Goal: Task Accomplishment & Management: Use online tool/utility

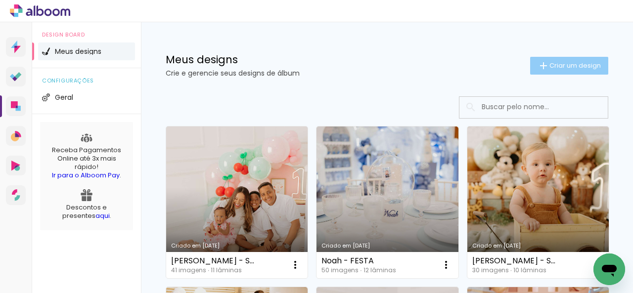
click at [538, 61] on iron-icon at bounding box center [544, 66] width 12 height 12
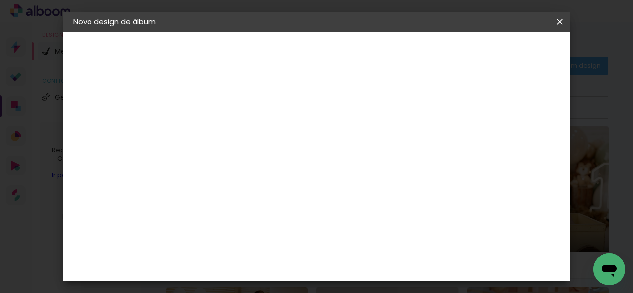
click at [235, 133] on input at bounding box center [235, 132] width 0 height 15
type input "[PERSON_NAME] - MÃE"
type paper-input "[PERSON_NAME] - MÃE"
click at [0, 0] on header "Informações Dê um título ao seu álbum. Avançar" at bounding box center [0, 0] width 0 height 0
click at [0, 0] on slot "Avançar" at bounding box center [0, 0] width 0 height 0
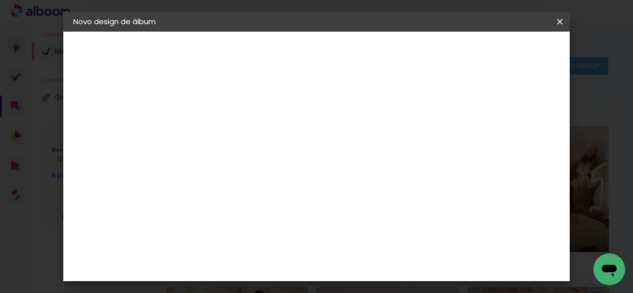
click at [310, 183] on input at bounding box center [260, 188] width 100 height 12
type input "go"
type paper-input "go"
click at [282, 215] on paper-item "Go image" at bounding box center [250, 226] width 87 height 26
click at [0, 0] on slot "Avançar" at bounding box center [0, 0] width 0 height 0
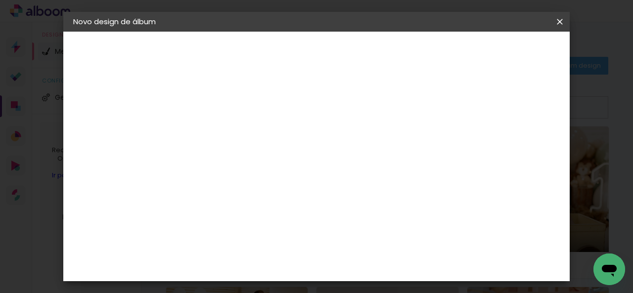
click at [289, 170] on paper-input-container "Linha" at bounding box center [260, 172] width 57 height 25
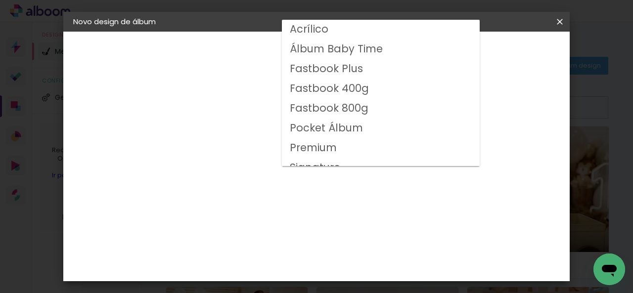
click at [0, 0] on slot "Fastbook 800g" at bounding box center [0, 0] width 0 height 0
type input "Fastbook 800g"
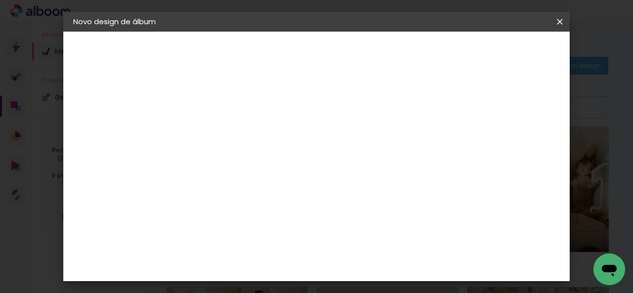
scroll to position [148, 0]
click at [302, 255] on span "15 × 15" at bounding box center [279, 268] width 46 height 26
click at [0, 0] on slot "Avançar" at bounding box center [0, 0] width 0 height 0
click at [370, 53] on span "Iniciar design" at bounding box center [358, 56] width 23 height 14
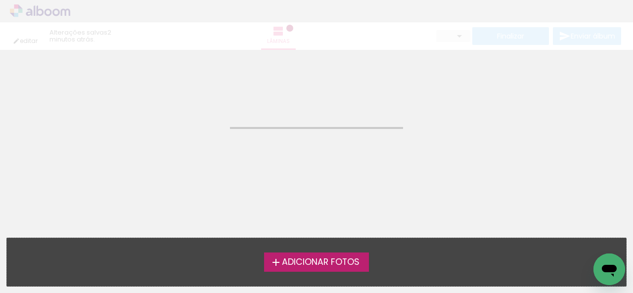
click at [296, 262] on span "Adicionar Fotos" at bounding box center [321, 262] width 78 height 9
click at [0, 0] on input "file" at bounding box center [0, 0] width 0 height 0
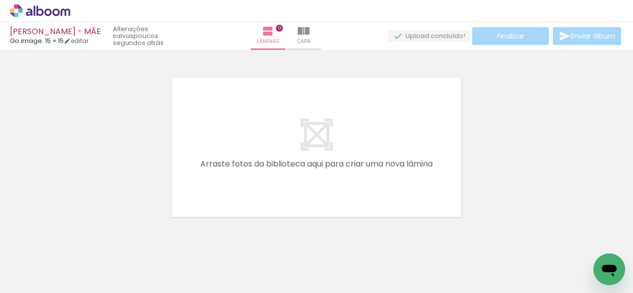
scroll to position [12, 0]
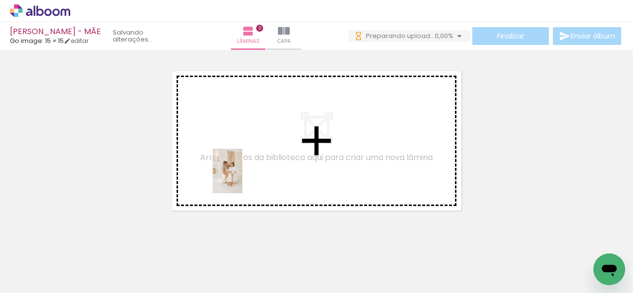
drag, startPoint x: 109, startPoint y: 270, endPoint x: 243, endPoint y: 179, distance: 161.7
click at [243, 179] on quentale-workspace at bounding box center [316, 146] width 633 height 293
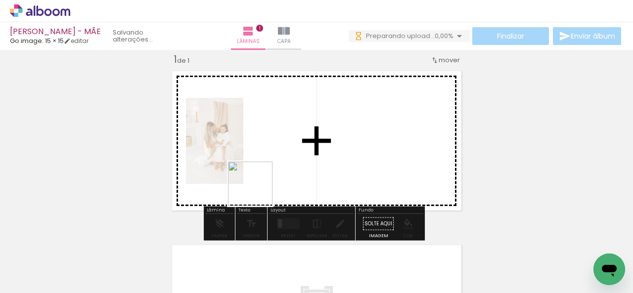
drag, startPoint x: 219, startPoint y: 228, endPoint x: 258, endPoint y: 192, distance: 53.2
click at [258, 192] on quentale-workspace at bounding box center [316, 146] width 633 height 293
drag, startPoint x: 248, startPoint y: 252, endPoint x: 337, endPoint y: 189, distance: 108.5
click at [337, 189] on quentale-workspace at bounding box center [316, 146] width 633 height 293
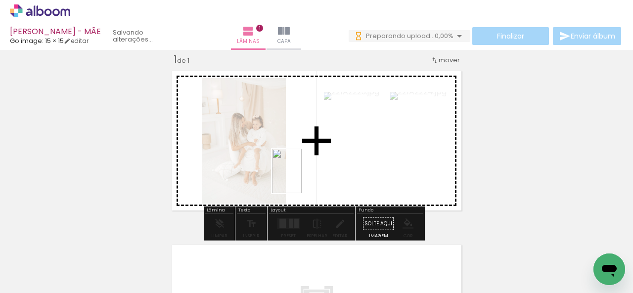
drag, startPoint x: 272, startPoint y: 275, endPoint x: 302, endPoint y: 179, distance: 100.5
click at [302, 179] on quentale-workspace at bounding box center [316, 146] width 633 height 293
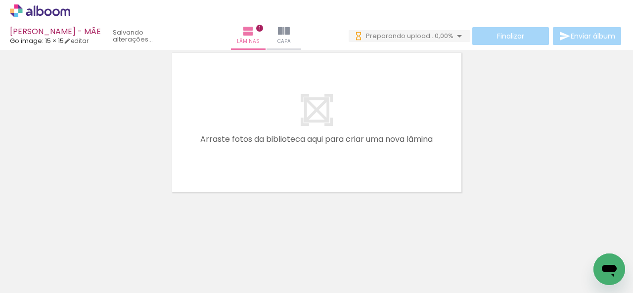
scroll to position [0, 0]
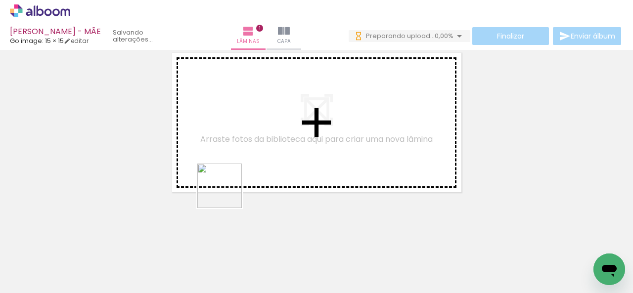
drag, startPoint x: 206, startPoint y: 270, endPoint x: 239, endPoint y: 190, distance: 86.6
click at [227, 179] on quentale-workspace at bounding box center [316, 146] width 633 height 293
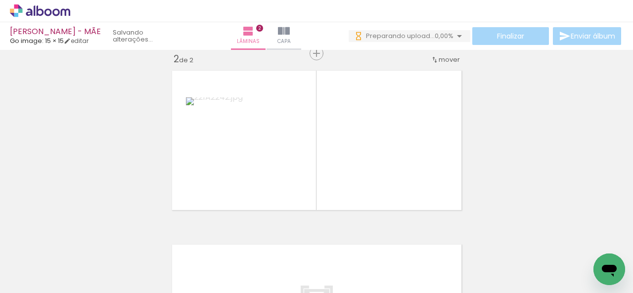
scroll to position [187, 0]
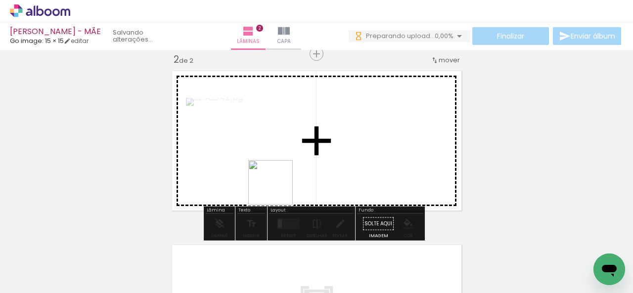
drag, startPoint x: 265, startPoint y: 261, endPoint x: 276, endPoint y: 161, distance: 100.6
click at [276, 161] on quentale-workspace at bounding box center [316, 146] width 633 height 293
drag, startPoint x: 331, startPoint y: 237, endPoint x: 357, endPoint y: 161, distance: 80.3
click at [357, 161] on quentale-workspace at bounding box center [316, 146] width 633 height 293
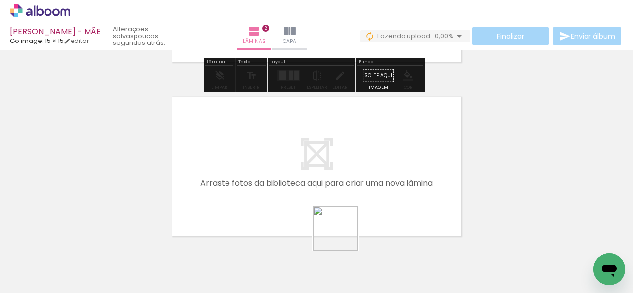
drag, startPoint x: 374, startPoint y: 263, endPoint x: 343, endPoint y: 239, distance: 39.1
click at [290, 198] on quentale-workspace at bounding box center [316, 146] width 633 height 293
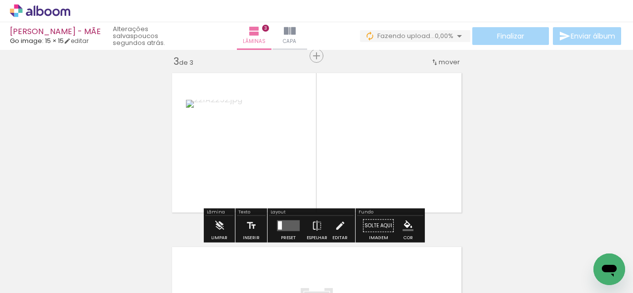
scroll to position [361, 0]
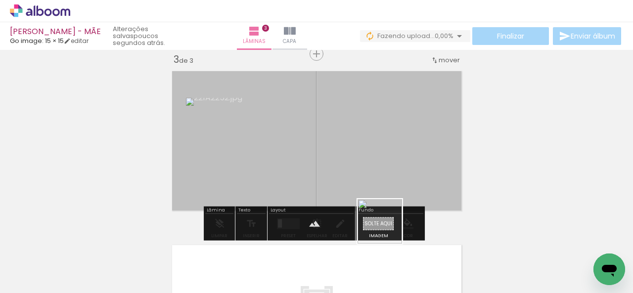
drag, startPoint x: 420, startPoint y: 262, endPoint x: 325, endPoint y: 210, distance: 108.3
click at [326, 181] on quentale-workspace at bounding box center [316, 146] width 633 height 293
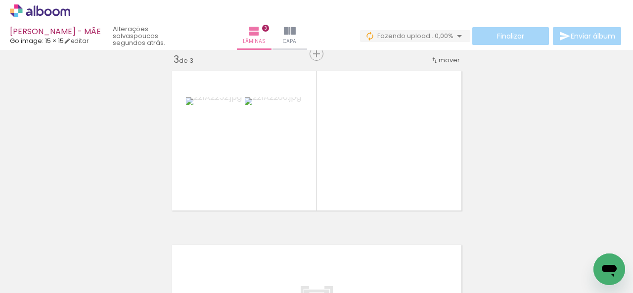
scroll to position [0, 281]
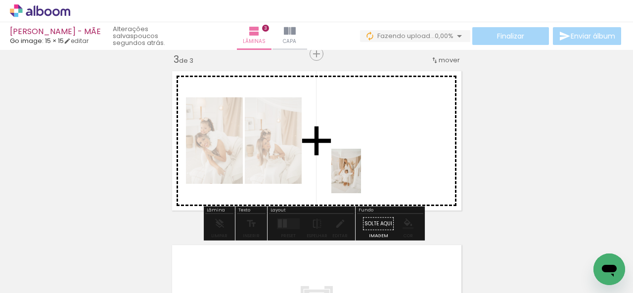
drag, startPoint x: 310, startPoint y: 279, endPoint x: 361, endPoint y: 179, distance: 112.4
click at [361, 179] on quentale-workspace at bounding box center [316, 146] width 633 height 293
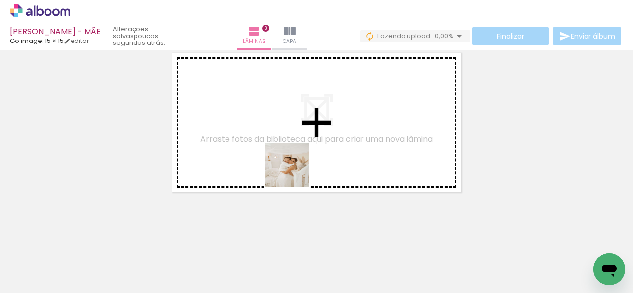
drag, startPoint x: 389, startPoint y: 263, endPoint x: 294, endPoint y: 228, distance: 100.8
click at [294, 172] on quentale-workspace at bounding box center [316, 146] width 633 height 293
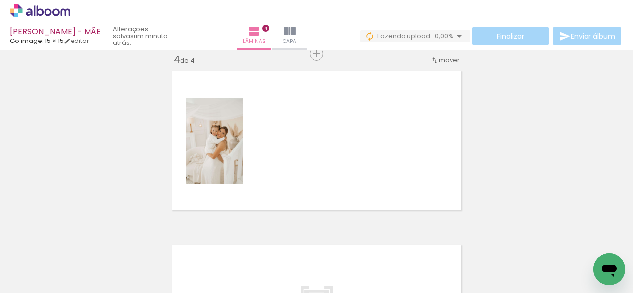
scroll to position [0, 426]
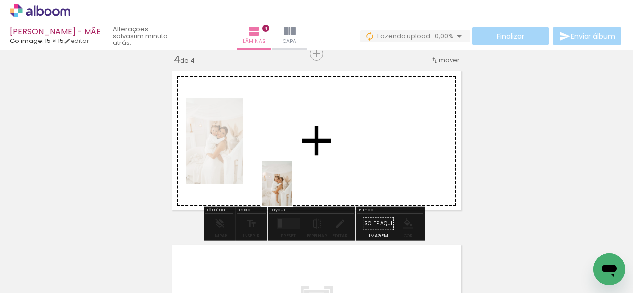
drag, startPoint x: 293, startPoint y: 269, endPoint x: 293, endPoint y: 188, distance: 80.7
click at [293, 188] on quentale-workspace at bounding box center [316, 146] width 633 height 293
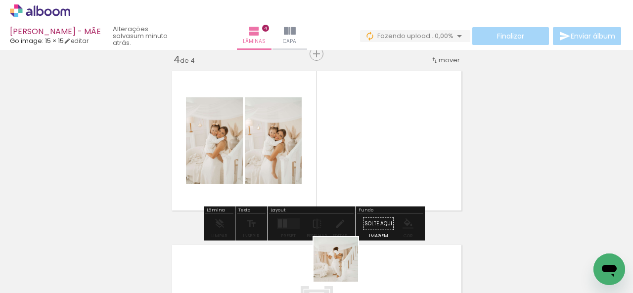
drag, startPoint x: 341, startPoint y: 272, endPoint x: 360, endPoint y: 175, distance: 99.2
click at [360, 175] on quentale-workspace at bounding box center [316, 146] width 633 height 293
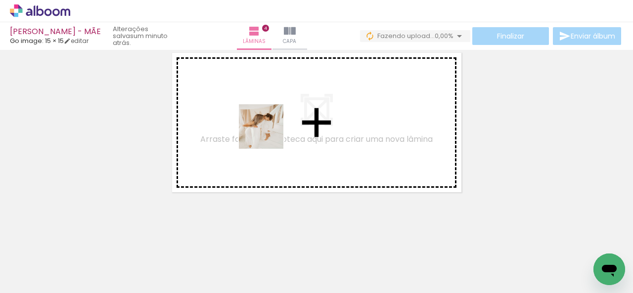
drag, startPoint x: 380, startPoint y: 234, endPoint x: 269, endPoint y: 134, distance: 149.3
click at [269, 134] on quentale-workspace at bounding box center [316, 146] width 633 height 293
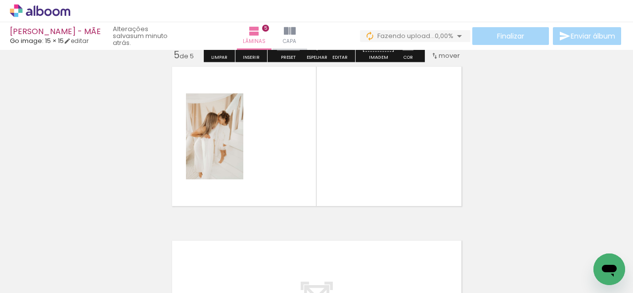
scroll to position [709, 0]
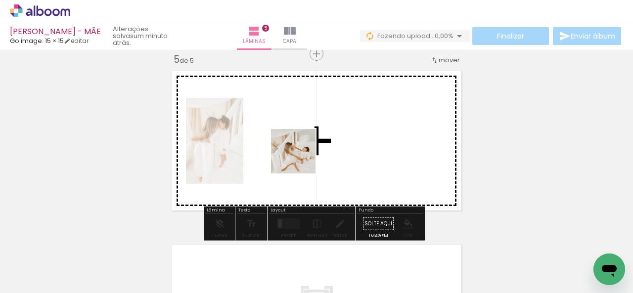
drag, startPoint x: 445, startPoint y: 254, endPoint x: 270, endPoint y: 145, distance: 207.0
click at [270, 145] on quentale-workspace at bounding box center [316, 146] width 633 height 293
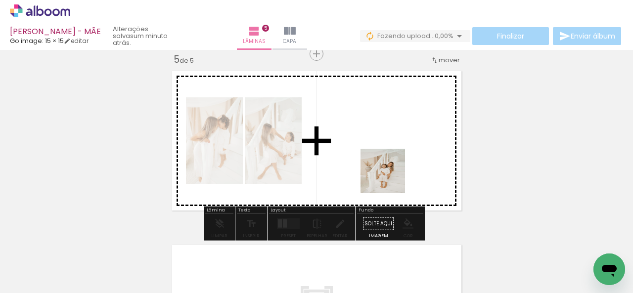
drag, startPoint x: 511, startPoint y: 255, endPoint x: 321, endPoint y: 226, distance: 191.7
click at [390, 178] on quentale-workspace at bounding box center [316, 146] width 633 height 293
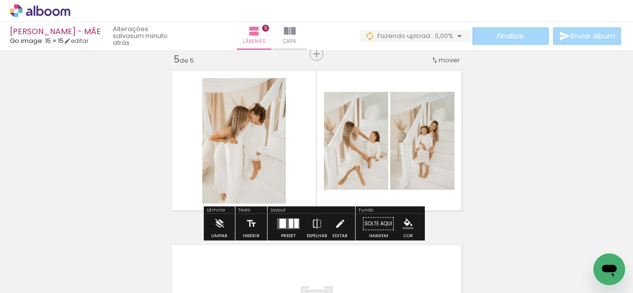
scroll to position [0, 704]
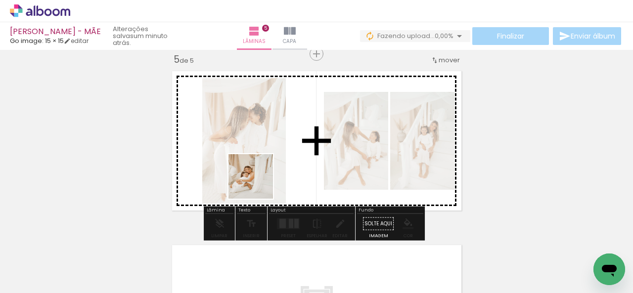
drag, startPoint x: 283, startPoint y: 274, endPoint x: 258, endPoint y: 158, distance: 118.4
click at [258, 158] on quentale-workspace at bounding box center [316, 146] width 633 height 293
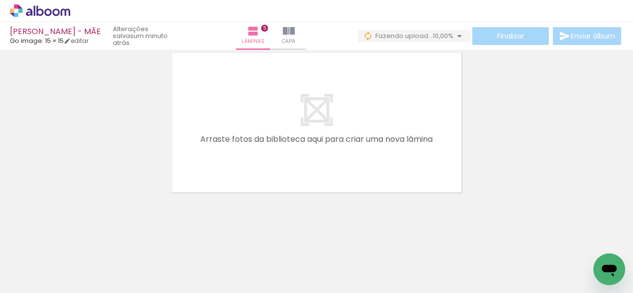
scroll to position [0, 808]
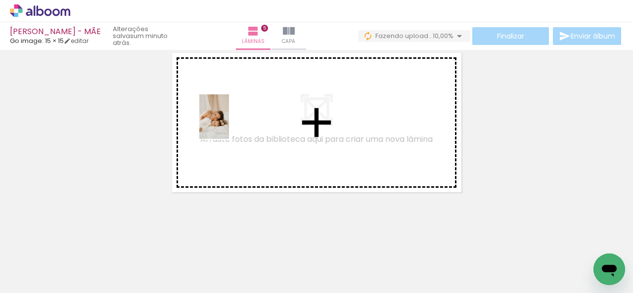
drag, startPoint x: 232, startPoint y: 246, endPoint x: 233, endPoint y: 132, distance: 113.8
click at [229, 124] on quentale-workspace at bounding box center [316, 146] width 633 height 293
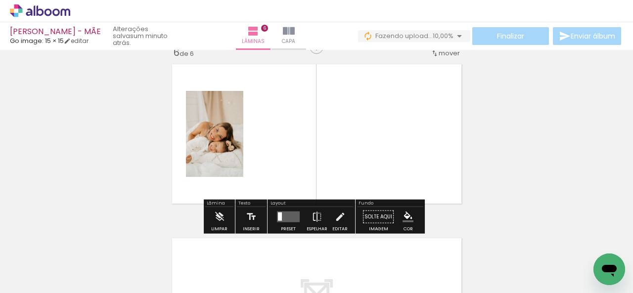
scroll to position [883, 0]
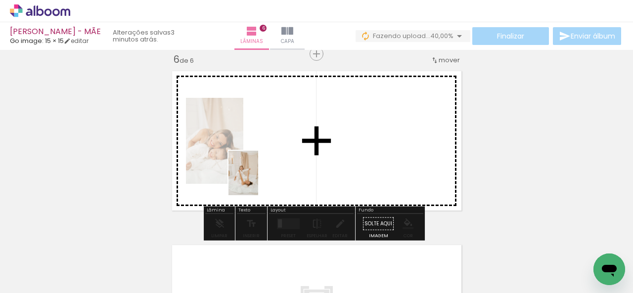
drag, startPoint x: 293, startPoint y: 267, endPoint x: 258, endPoint y: 181, distance: 92.8
click at [258, 181] on quentale-workspace at bounding box center [316, 146] width 633 height 293
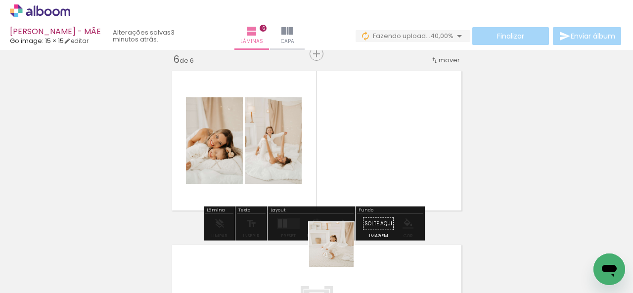
drag, startPoint x: 336, startPoint y: 266, endPoint x: 344, endPoint y: 178, distance: 89.0
click at [344, 178] on quentale-workspace at bounding box center [316, 146] width 633 height 293
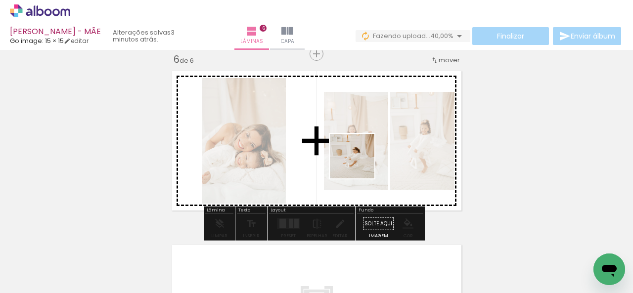
drag, startPoint x: 394, startPoint y: 254, endPoint x: 359, endPoint y: 158, distance: 101.8
click at [359, 158] on quentale-workspace at bounding box center [316, 146] width 633 height 293
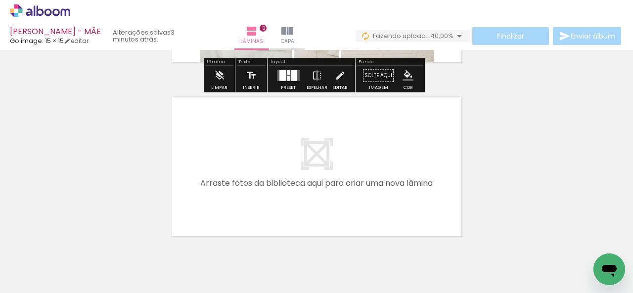
scroll to position [0, 966]
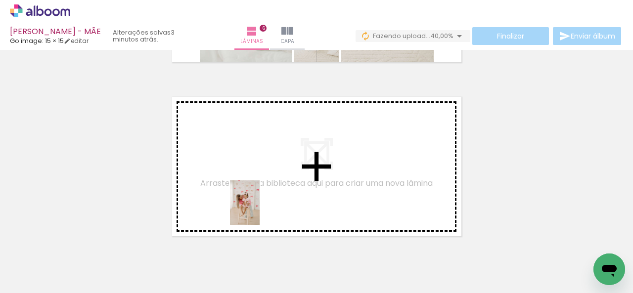
drag, startPoint x: 309, startPoint y: 270, endPoint x: 260, endPoint y: 210, distance: 77.7
click at [260, 210] on quentale-workspace at bounding box center [316, 146] width 633 height 293
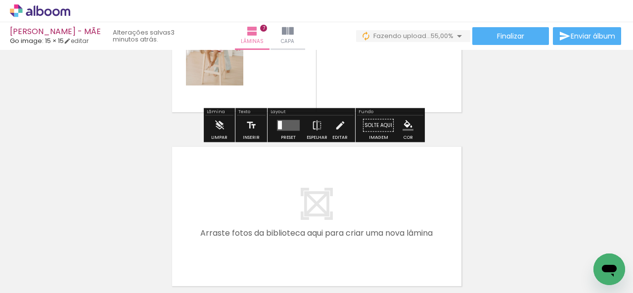
scroll to position [1157, 0]
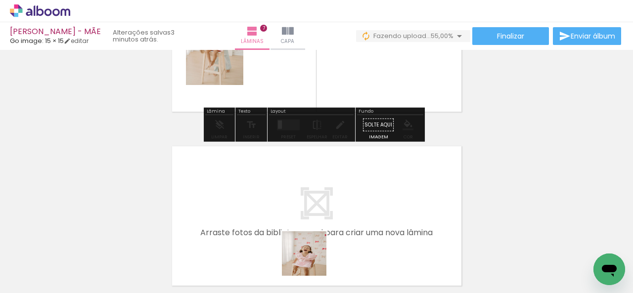
drag, startPoint x: 312, startPoint y: 261, endPoint x: 268, endPoint y: 212, distance: 65.9
click at [268, 212] on quentale-workspace at bounding box center [316, 146] width 633 height 293
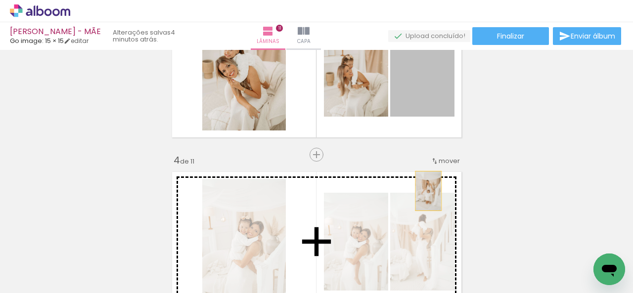
drag, startPoint x: 430, startPoint y: 90, endPoint x: 425, endPoint y: 193, distance: 103.6
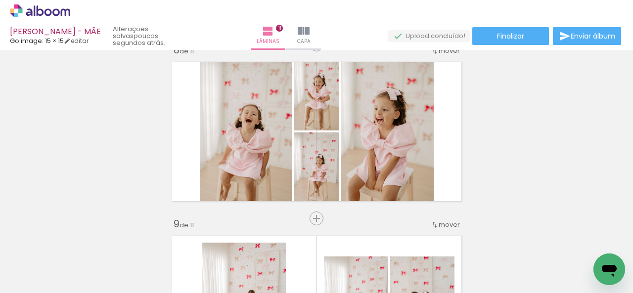
scroll to position [1226, 0]
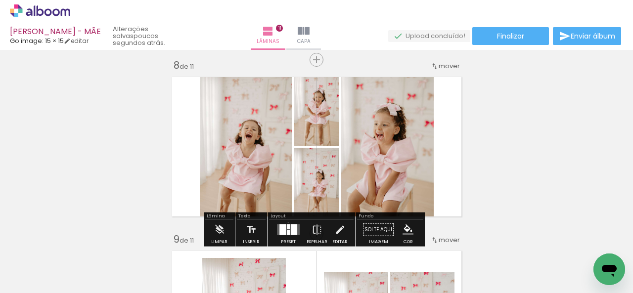
click at [286, 222] on div at bounding box center [288, 230] width 27 height 20
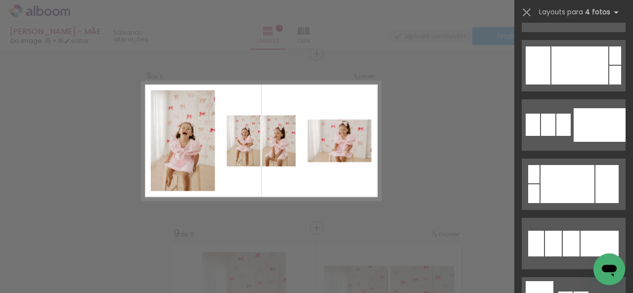
scroll to position [3167, 0]
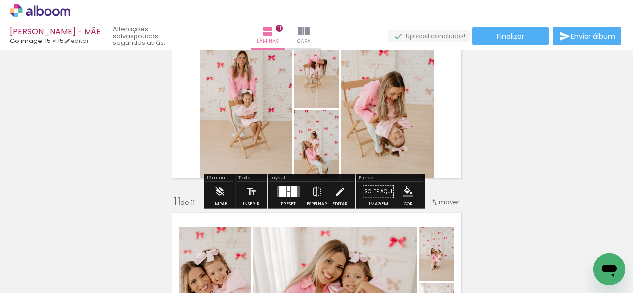
scroll to position [1628, 0]
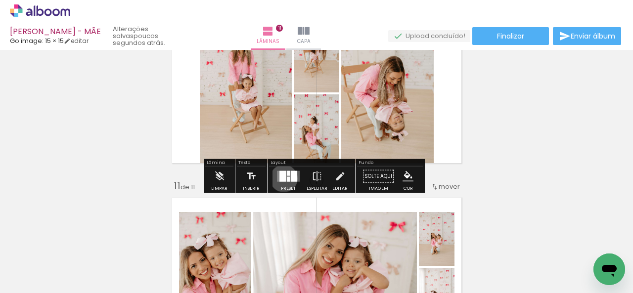
click at [282, 178] on div at bounding box center [283, 176] width 6 height 11
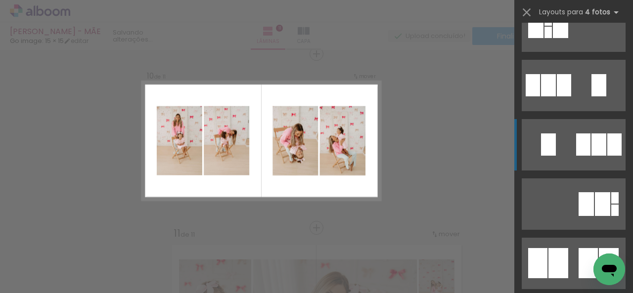
scroll to position [2079, 0]
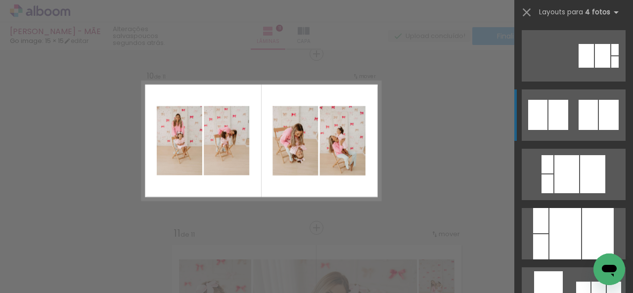
click at [564, 155] on div at bounding box center [567, 174] width 25 height 38
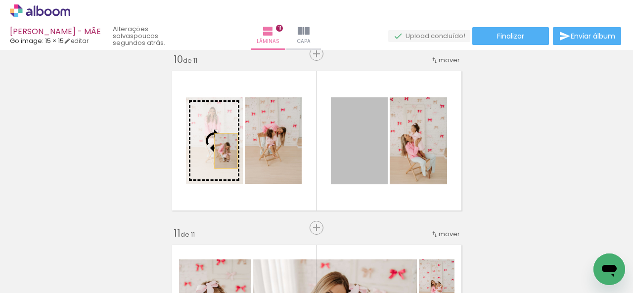
drag, startPoint x: 360, startPoint y: 170, endPoint x: 213, endPoint y: 149, distance: 148.9
click at [0, 0] on slot at bounding box center [0, 0] width 0 height 0
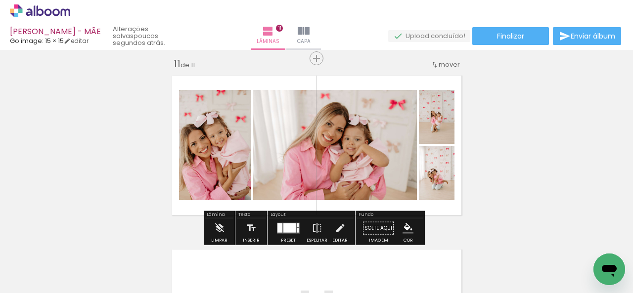
scroll to position [1749, 0]
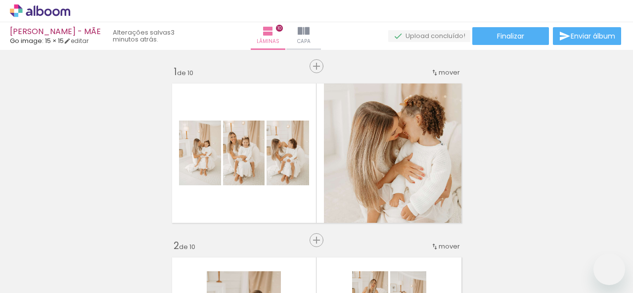
type paper-slider "124"
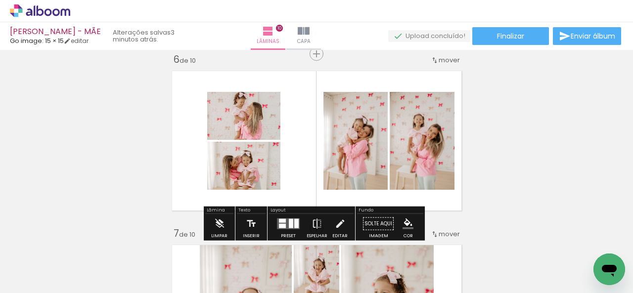
scroll to position [8889, 0]
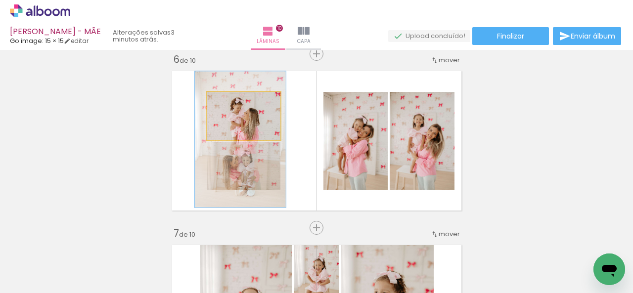
drag, startPoint x: 266, startPoint y: 120, endPoint x: 263, endPoint y: 126, distance: 6.9
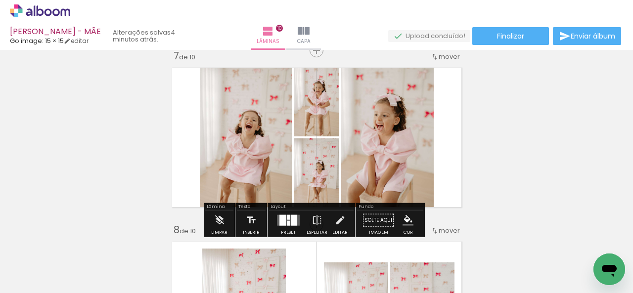
scroll to position [1081, 0]
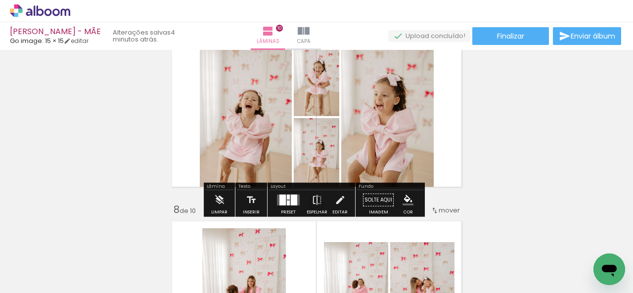
click at [281, 204] on div at bounding box center [283, 200] width 6 height 11
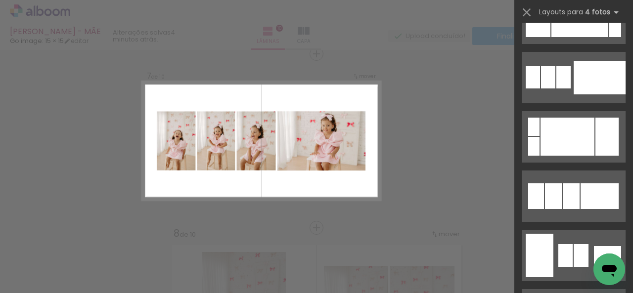
scroll to position [3116, 0]
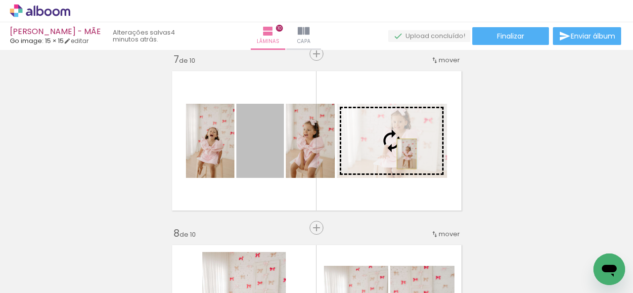
drag, startPoint x: 271, startPoint y: 160, endPoint x: 403, endPoint y: 154, distance: 132.3
click at [0, 0] on slot at bounding box center [0, 0] width 0 height 0
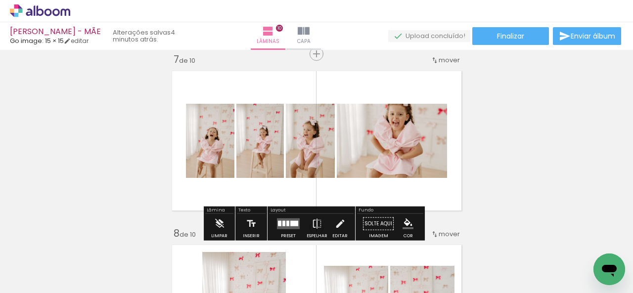
click at [288, 218] on div at bounding box center [288, 224] width 27 height 20
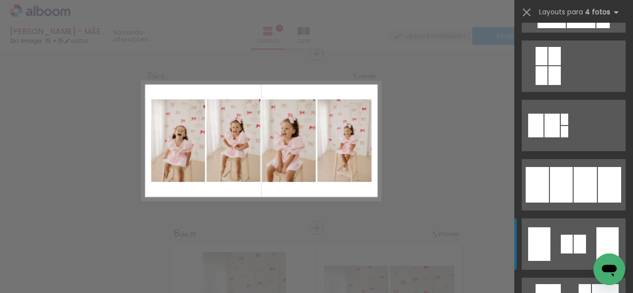
scroll to position [643, 0]
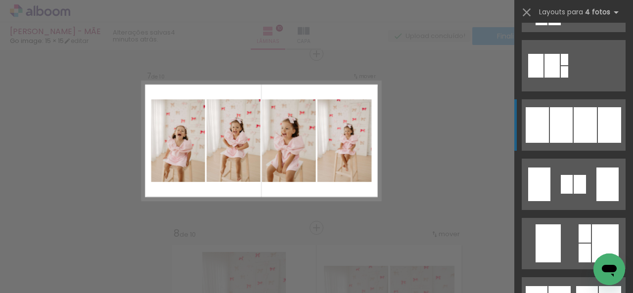
click at [609, 129] on div at bounding box center [609, 125] width 23 height 36
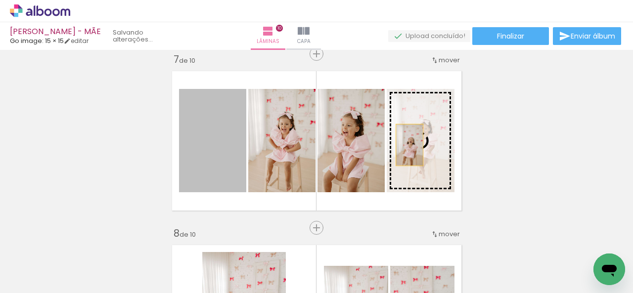
drag, startPoint x: 214, startPoint y: 174, endPoint x: 406, endPoint y: 145, distance: 194.6
click at [0, 0] on slot at bounding box center [0, 0] width 0 height 0
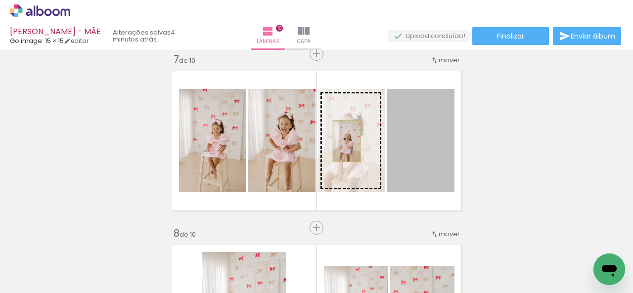
drag, startPoint x: 419, startPoint y: 156, endPoint x: 343, endPoint y: 141, distance: 77.2
click at [0, 0] on slot at bounding box center [0, 0] width 0 height 0
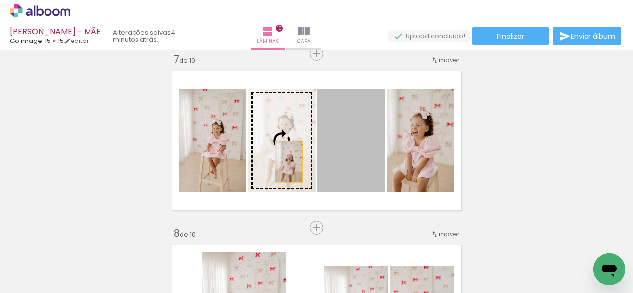
drag, startPoint x: 352, startPoint y: 176, endPoint x: 282, endPoint y: 161, distance: 71.3
click at [0, 0] on slot at bounding box center [0, 0] width 0 height 0
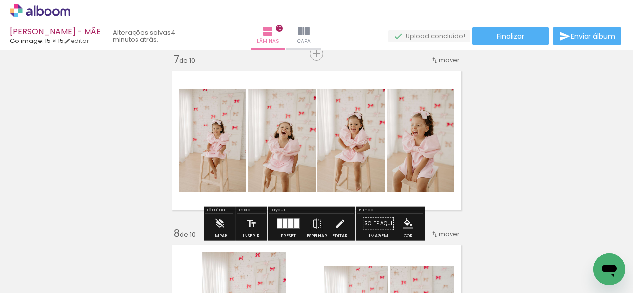
click at [289, 219] on div at bounding box center [291, 223] width 5 height 9
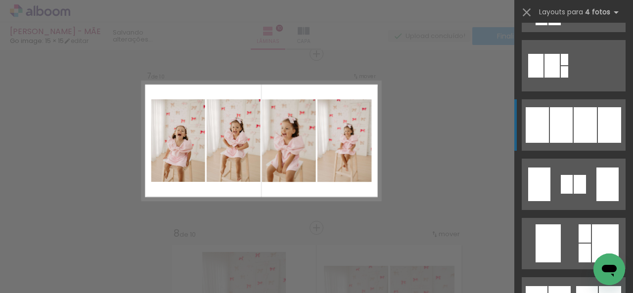
scroll to position [713, 0]
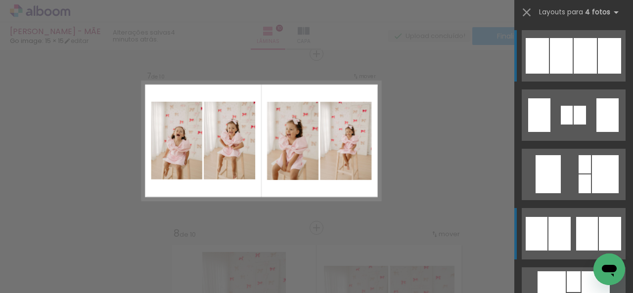
click at [536, 74] on div at bounding box center [537, 56] width 23 height 36
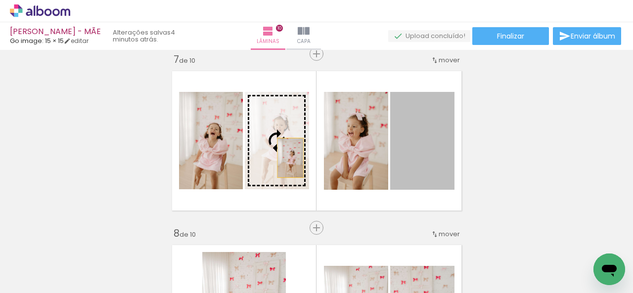
drag, startPoint x: 414, startPoint y: 164, endPoint x: 280, endPoint y: 158, distance: 134.3
click at [0, 0] on slot at bounding box center [0, 0] width 0 height 0
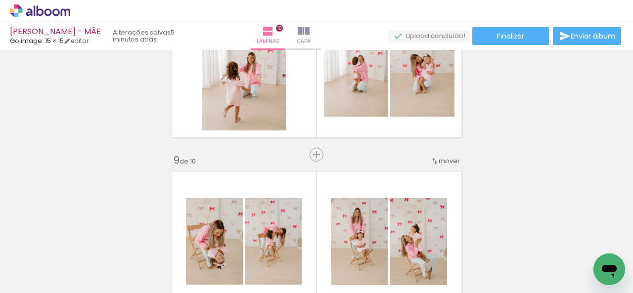
scroll to position [1256, 0]
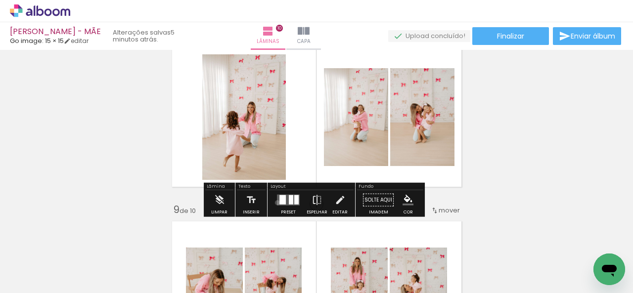
click at [277, 202] on quentale-layouter at bounding box center [288, 200] width 23 height 11
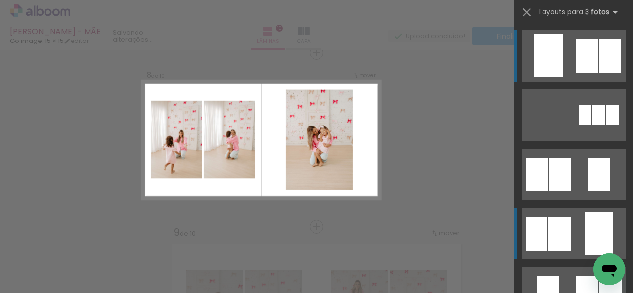
scroll to position [1232, 0]
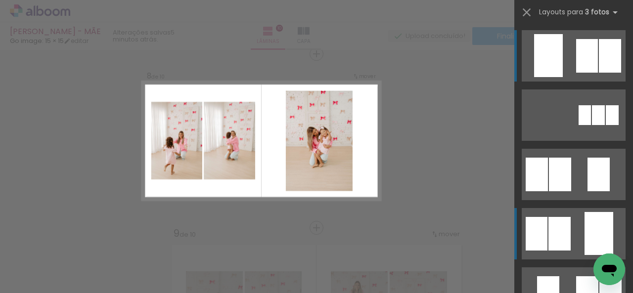
click at [579, 125] on div at bounding box center [585, 115] width 12 height 20
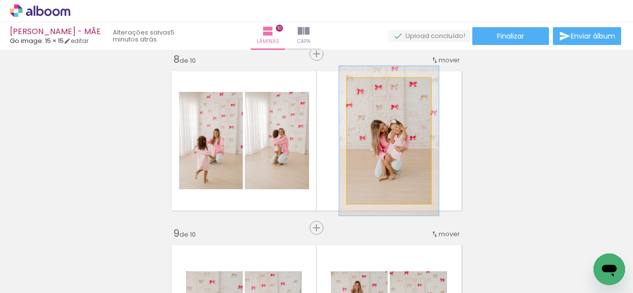
drag, startPoint x: 366, startPoint y: 89, endPoint x: 371, endPoint y: 90, distance: 5.5
type paper-slider "120"
click at [373, 90] on div at bounding box center [377, 88] width 9 height 9
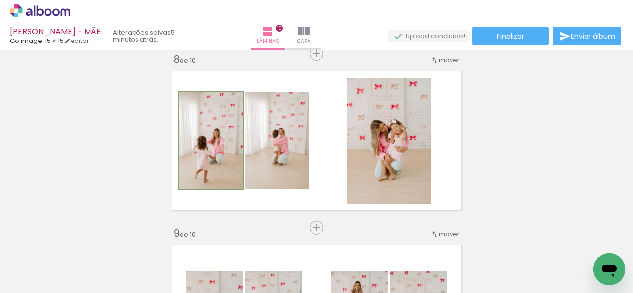
drag, startPoint x: 213, startPoint y: 162, endPoint x: 213, endPoint y: 153, distance: 8.9
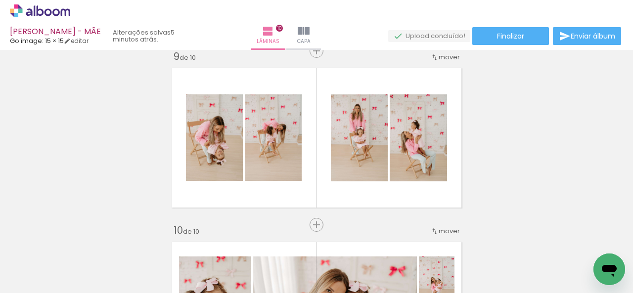
scroll to position [1430, 0]
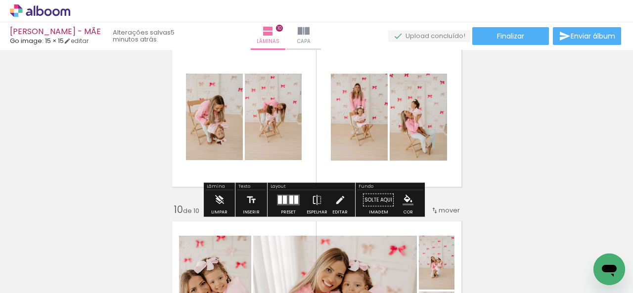
click at [283, 198] on div at bounding box center [285, 200] width 4 height 8
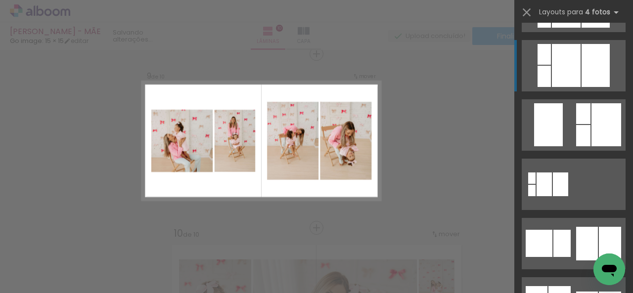
scroll to position [2534, 0]
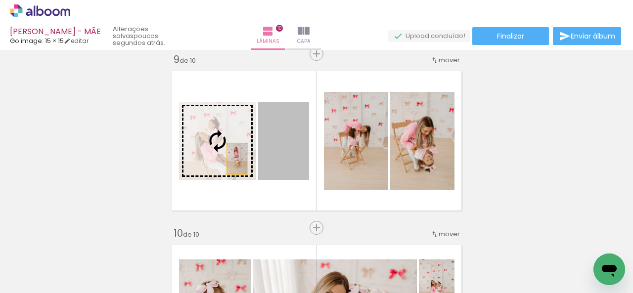
drag, startPoint x: 280, startPoint y: 156, endPoint x: 233, endPoint y: 159, distance: 47.1
click at [0, 0] on slot at bounding box center [0, 0] width 0 height 0
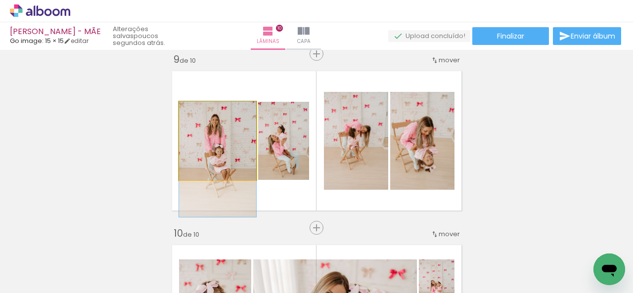
drag, startPoint x: 243, startPoint y: 163, endPoint x: 243, endPoint y: 178, distance: 15.3
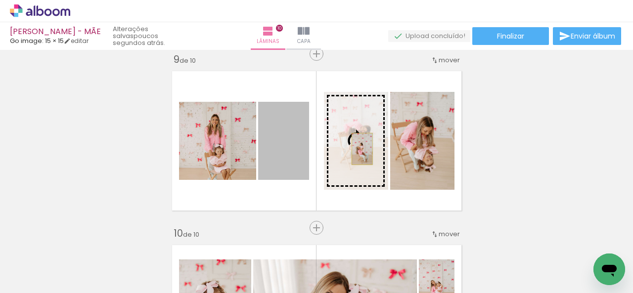
drag, startPoint x: 294, startPoint y: 153, endPoint x: 358, endPoint y: 149, distance: 64.0
click at [0, 0] on slot at bounding box center [0, 0] width 0 height 0
drag, startPoint x: 298, startPoint y: 159, endPoint x: 360, endPoint y: 154, distance: 62.0
click at [0, 0] on slot at bounding box center [0, 0] width 0 height 0
drag, startPoint x: 296, startPoint y: 159, endPoint x: 340, endPoint y: 154, distance: 44.9
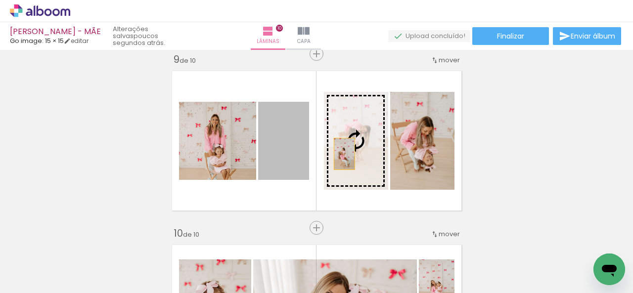
click at [0, 0] on slot at bounding box center [0, 0] width 0 height 0
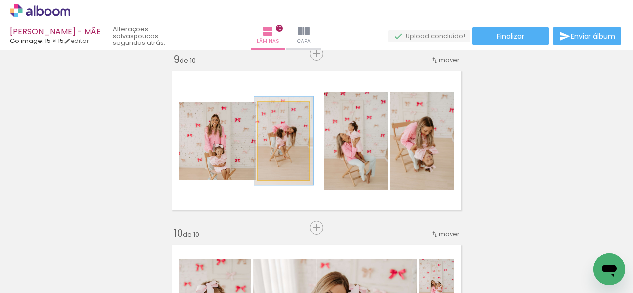
drag, startPoint x: 276, startPoint y: 113, endPoint x: 278, endPoint y: 118, distance: 5.1
click at [278, 118] on div at bounding box center [280, 112] width 16 height 16
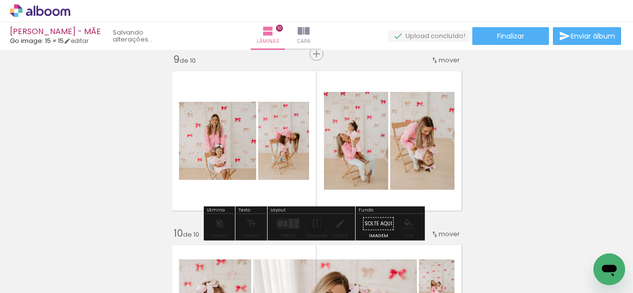
drag, startPoint x: 296, startPoint y: 161, endPoint x: 297, endPoint y: 173, distance: 11.9
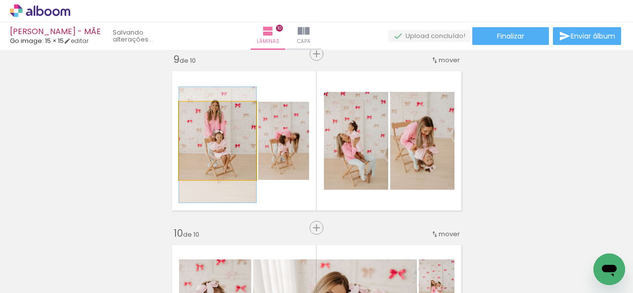
drag, startPoint x: 230, startPoint y: 158, endPoint x: 230, endPoint y: 146, distance: 11.9
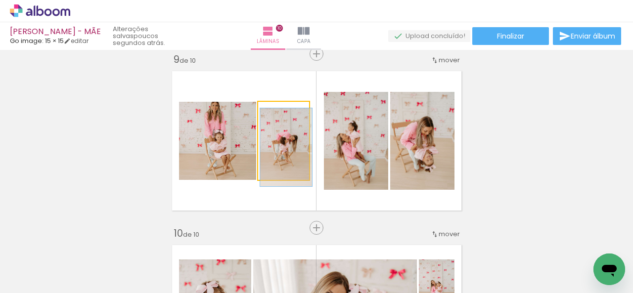
drag, startPoint x: 278, startPoint y: 113, endPoint x: 272, endPoint y: 115, distance: 5.8
type paper-slider "100"
click at [273, 115] on div at bounding box center [277, 112] width 9 height 9
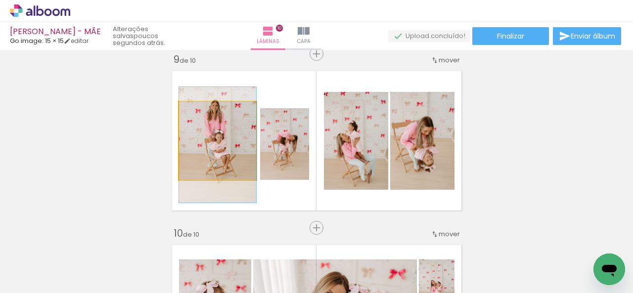
drag, startPoint x: 197, startPoint y: 113, endPoint x: 191, endPoint y: 113, distance: 6.0
type paper-slider "100"
click at [194, 113] on div at bounding box center [202, 112] width 16 height 16
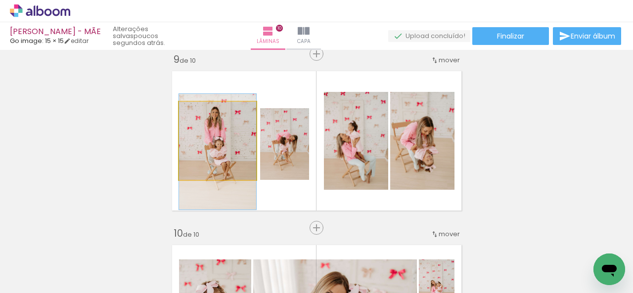
drag, startPoint x: 243, startPoint y: 141, endPoint x: 243, endPoint y: 146, distance: 5.4
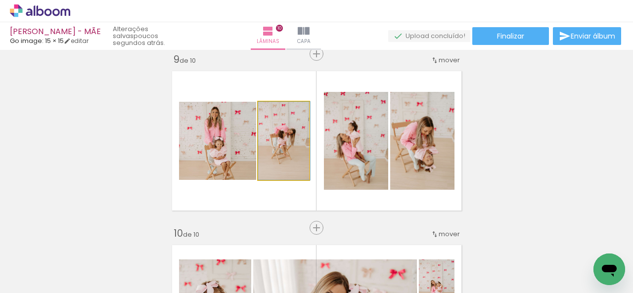
drag, startPoint x: 289, startPoint y: 159, endPoint x: 288, endPoint y: 168, distance: 8.9
drag, startPoint x: 272, startPoint y: 109, endPoint x: 274, endPoint y: 116, distance: 6.9
click at [274, 116] on div at bounding box center [280, 112] width 16 height 16
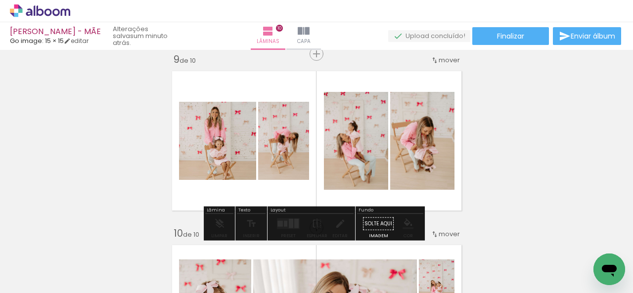
drag, startPoint x: 292, startPoint y: 157, endPoint x: 293, endPoint y: 178, distance: 20.8
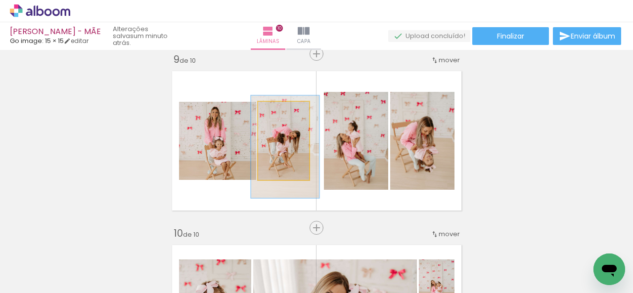
click at [276, 117] on div at bounding box center [284, 112] width 16 height 16
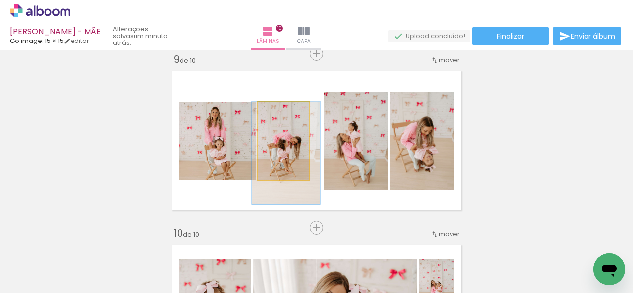
drag, startPoint x: 261, startPoint y: 147, endPoint x: 263, endPoint y: 156, distance: 9.1
drag, startPoint x: 278, startPoint y: 113, endPoint x: 279, endPoint y: 120, distance: 7.0
type paper-slider "136"
click at [279, 104] on div "P&B Largura Cor" at bounding box center [286, 104] width 51 height 0
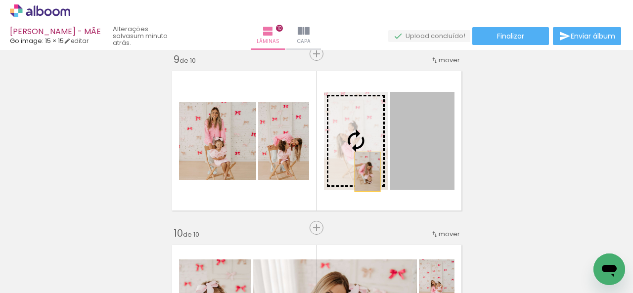
drag, startPoint x: 424, startPoint y: 175, endPoint x: 363, endPoint y: 172, distance: 60.5
click at [0, 0] on slot at bounding box center [0, 0] width 0 height 0
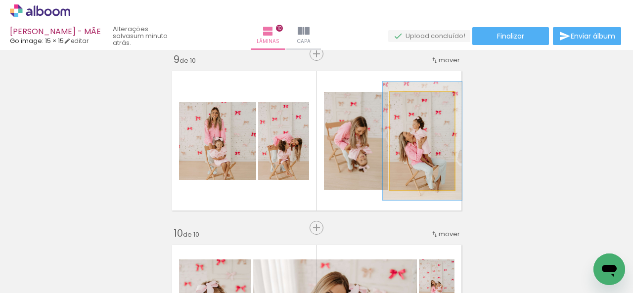
drag, startPoint x: 406, startPoint y: 100, endPoint x: 411, endPoint y: 100, distance: 5.4
click at [413, 100] on div at bounding box center [417, 102] width 9 height 9
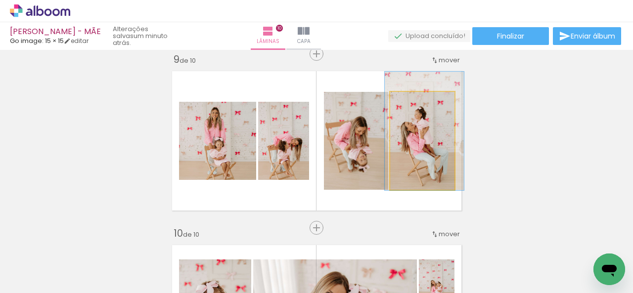
drag, startPoint x: 432, startPoint y: 151, endPoint x: 434, endPoint y: 144, distance: 7.2
drag, startPoint x: 403, startPoint y: 164, endPoint x: 402, endPoint y: 147, distance: 16.4
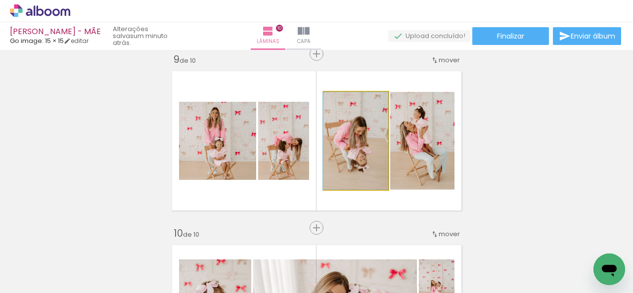
drag, startPoint x: 354, startPoint y: 150, endPoint x: 353, endPoint y: 162, distance: 11.9
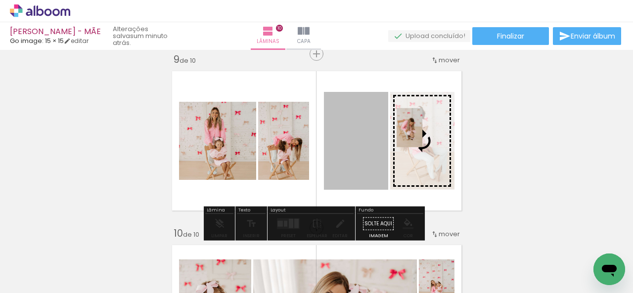
drag, startPoint x: 357, startPoint y: 119, endPoint x: 406, endPoint y: 128, distance: 49.2
click at [0, 0] on slot at bounding box center [0, 0] width 0 height 0
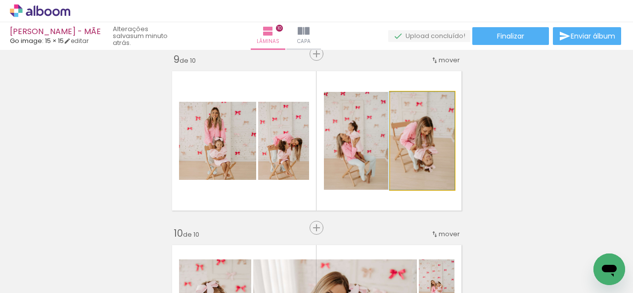
drag, startPoint x: 424, startPoint y: 155, endPoint x: 423, endPoint y: 164, distance: 8.9
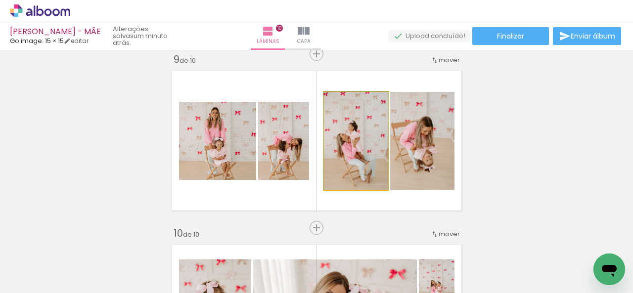
drag, startPoint x: 347, startPoint y: 97, endPoint x: 340, endPoint y: 98, distance: 8.0
click at [340, 98] on div at bounding box center [346, 103] width 16 height 16
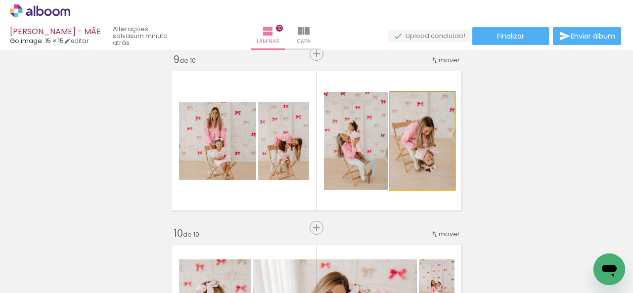
drag, startPoint x: 430, startPoint y: 164, endPoint x: 437, endPoint y: 163, distance: 8.0
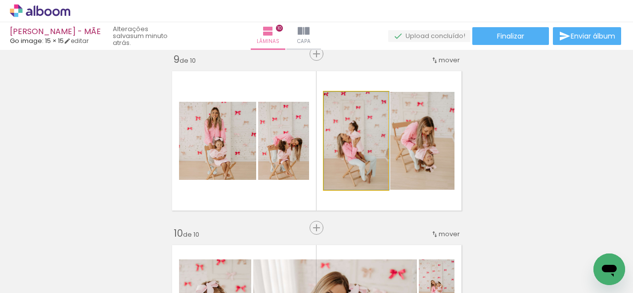
drag, startPoint x: 367, startPoint y: 183, endPoint x: 376, endPoint y: 181, distance: 9.1
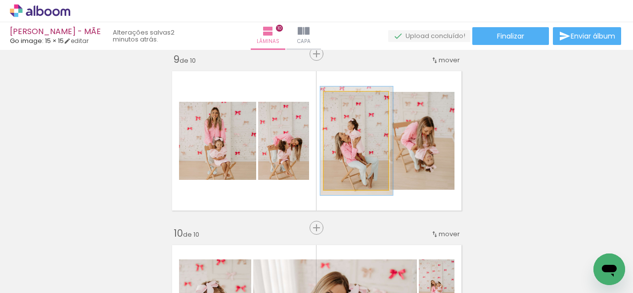
type paper-slider "111"
click at [344, 103] on div at bounding box center [348, 102] width 9 height 9
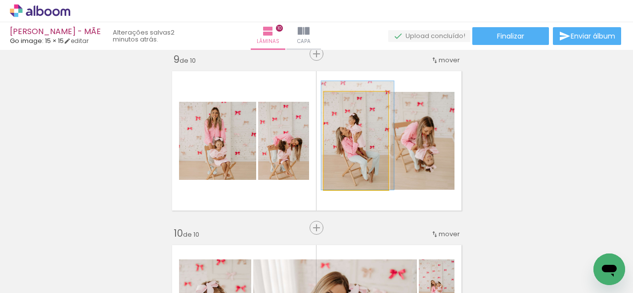
drag, startPoint x: 374, startPoint y: 151, endPoint x: 374, endPoint y: 145, distance: 5.9
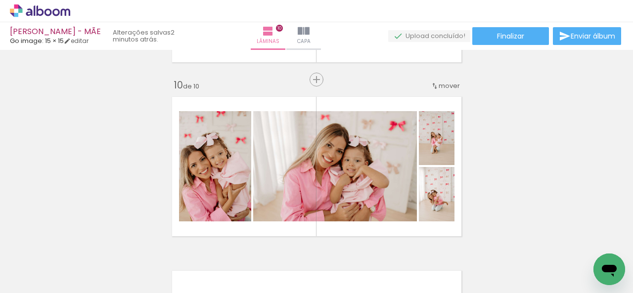
scroll to position [1604, 0]
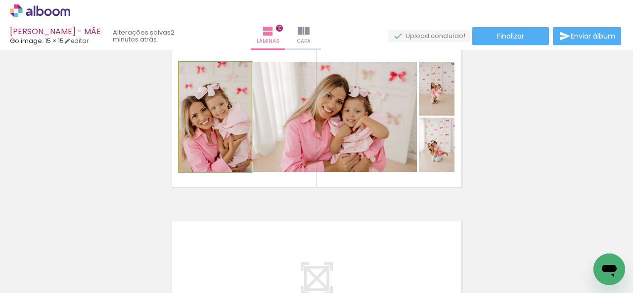
drag, startPoint x: 227, startPoint y: 139, endPoint x: 235, endPoint y: 137, distance: 8.2
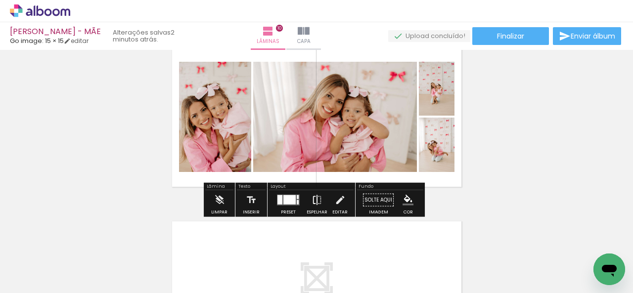
click at [324, 202] on paper-button "Espelhar" at bounding box center [317, 203] width 26 height 25
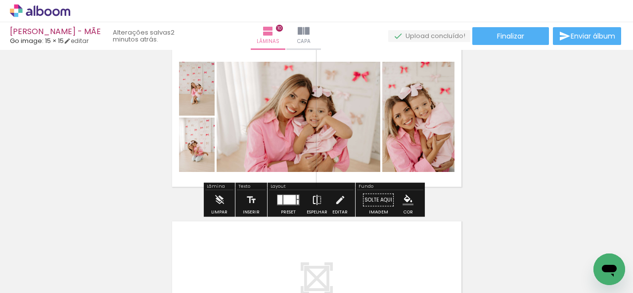
click at [323, 202] on paper-button "Espelhar" at bounding box center [317, 203] width 26 height 25
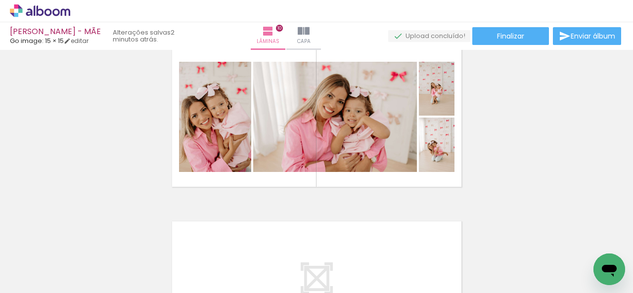
scroll to position [1555, 0]
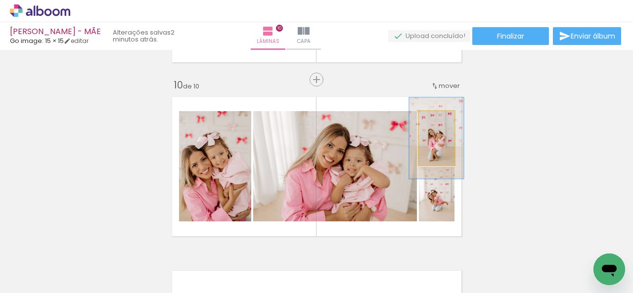
drag, startPoint x: 431, startPoint y: 122, endPoint x: 432, endPoint y: 129, distance: 6.5
type paper-slider "150"
click at [432, 129] on div at bounding box center [438, 122] width 16 height 16
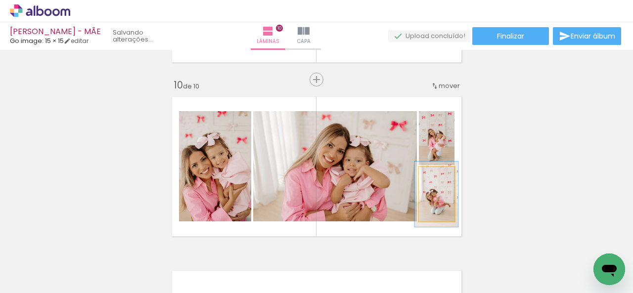
type paper-slider "120"
click at [435, 182] on div at bounding box center [437, 178] width 16 height 16
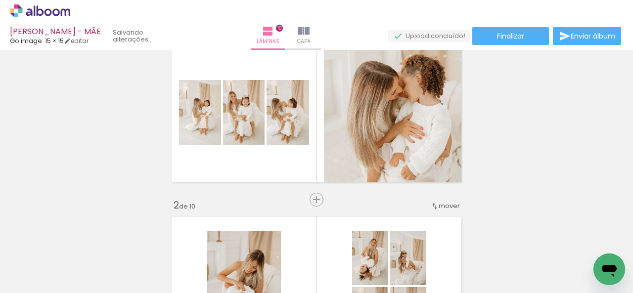
scroll to position [0, 0]
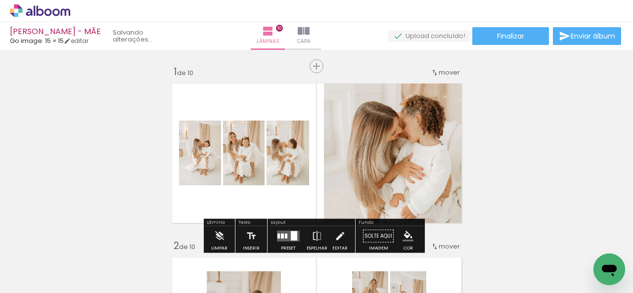
click at [37, 260] on input "Todas as fotos" at bounding box center [28, 263] width 38 height 8
click at [0, 0] on slot "Não utilizadas" at bounding box center [0, 0] width 0 height 0
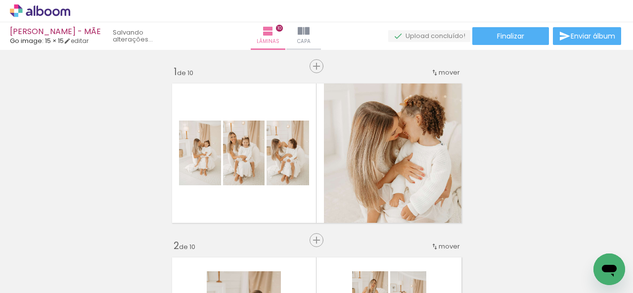
click at [36, 272] on input "Não utilizadas" at bounding box center [28, 271] width 38 height 8
click at [0, 0] on slot "Todas as fotos" at bounding box center [0, 0] width 0 height 0
type input "Todas as fotos"
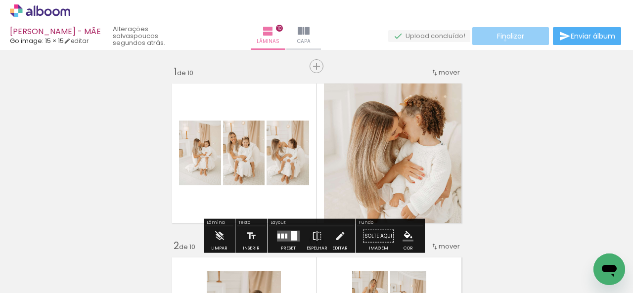
click at [502, 40] on span "Finalizar" at bounding box center [510, 36] width 27 height 7
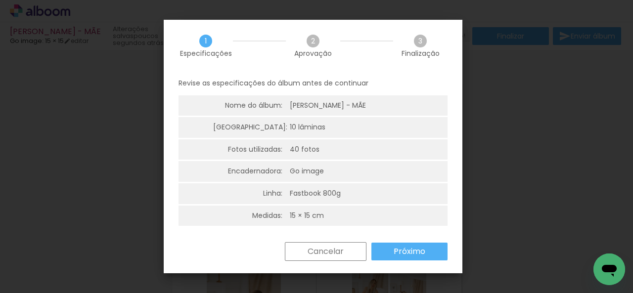
click at [0, 0] on slot "Próximo" at bounding box center [0, 0] width 0 height 0
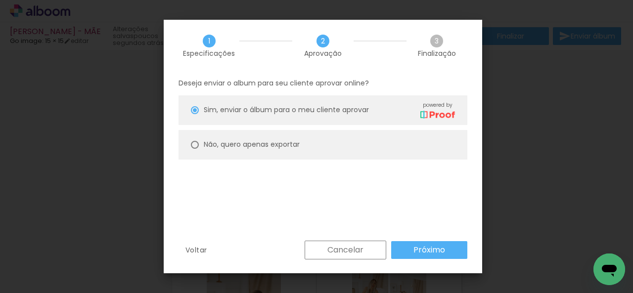
click at [248, 136] on paper-radio-button "Não, quero apenas exportar" at bounding box center [323, 145] width 289 height 30
type paper-radio-button "on"
click at [427, 245] on paper-button "Próximo" at bounding box center [429, 251] width 76 height 18
type input "Alta, 300 DPI"
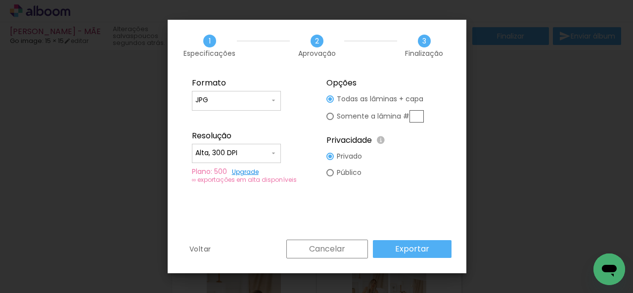
click at [0, 0] on slot "Exportar" at bounding box center [0, 0] width 0 height 0
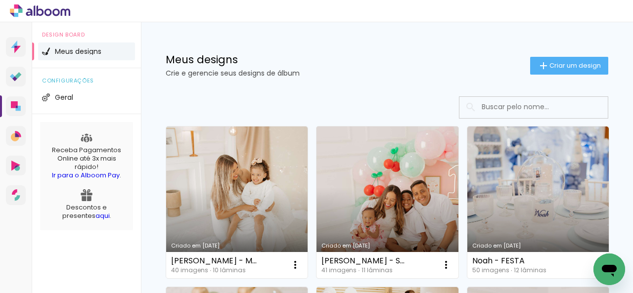
click at [377, 158] on link "Criado em [DATE]" at bounding box center [388, 203] width 142 height 152
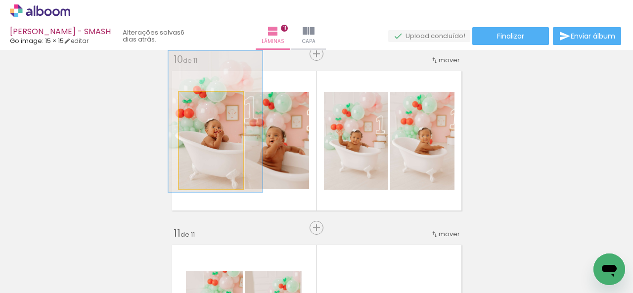
scroll to position [792, 0]
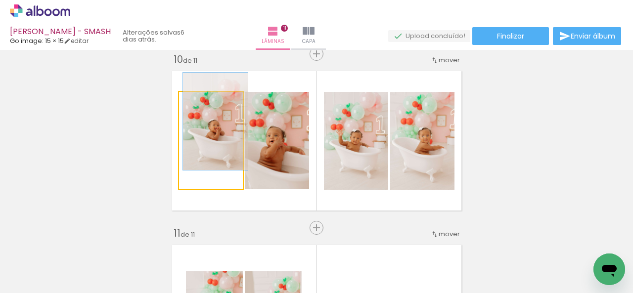
drag, startPoint x: 210, startPoint y: 101, endPoint x: 187, endPoint y: 103, distance: 23.3
type paper-slider "100"
click at [187, 103] on div at bounding box center [210, 102] width 57 height 15
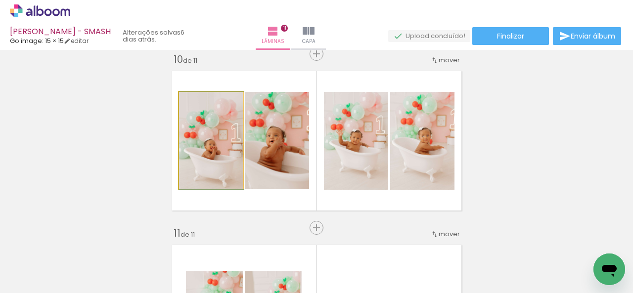
drag, startPoint x: 226, startPoint y: 146, endPoint x: 224, endPoint y: 154, distance: 8.2
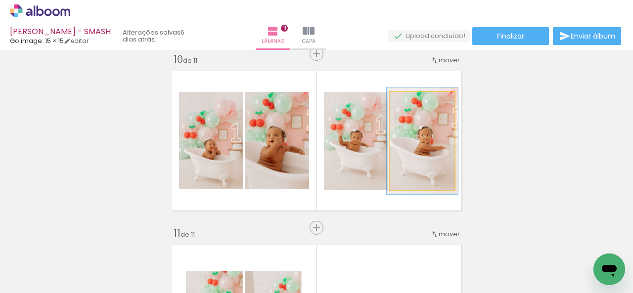
drag, startPoint x: 408, startPoint y: 99, endPoint x: 411, endPoint y: 110, distance: 11.3
click at [411, 95] on div "P&B Largura Cor" at bounding box center [425, 95] width 64 height 0
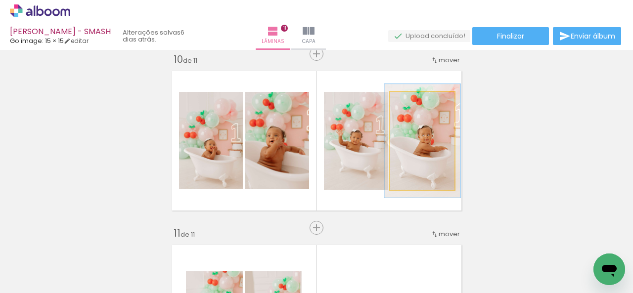
drag, startPoint x: 413, startPoint y: 99, endPoint x: 416, endPoint y: 106, distance: 7.5
type paper-slider "121"
click at [416, 106] on div at bounding box center [417, 103] width 16 height 16
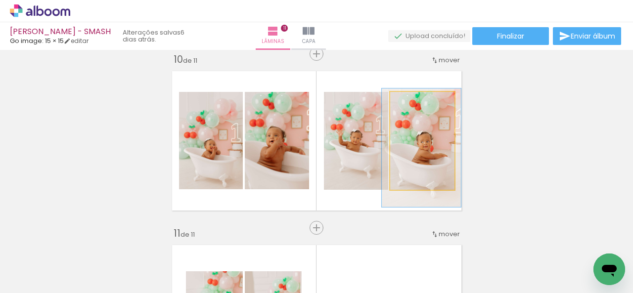
drag, startPoint x: 437, startPoint y: 150, endPoint x: 437, endPoint y: 157, distance: 7.0
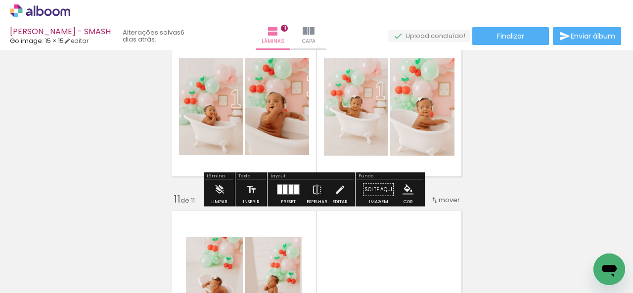
scroll to position [1630, 0]
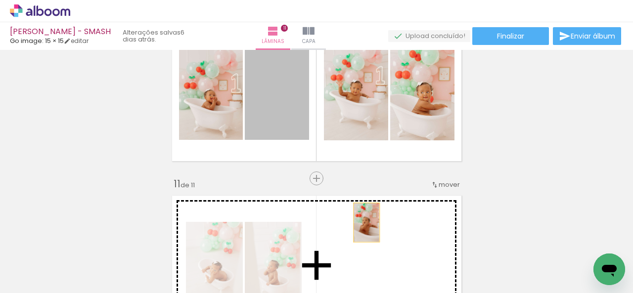
drag, startPoint x: 331, startPoint y: 190, endPoint x: 363, endPoint y: 223, distance: 45.8
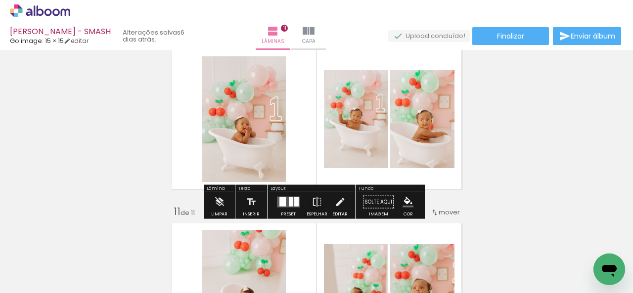
scroll to position [1580, 0]
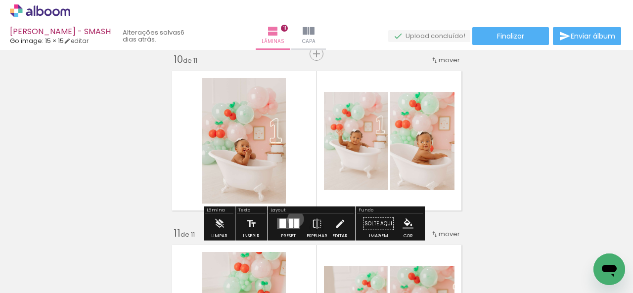
click at [294, 219] on div at bounding box center [296, 223] width 4 height 9
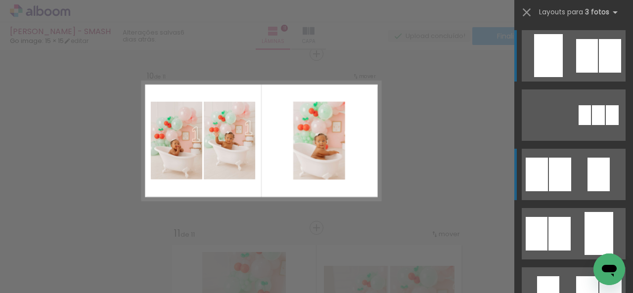
click at [588, 212] on div at bounding box center [599, 233] width 29 height 43
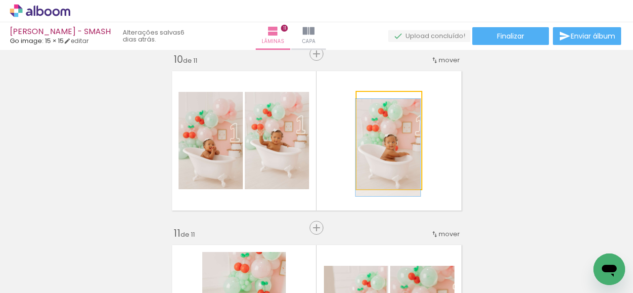
drag, startPoint x: 375, startPoint y: 101, endPoint x: 363, endPoint y: 105, distance: 12.5
type paper-slider "100"
click at [363, 105] on div at bounding box center [389, 102] width 58 height 15
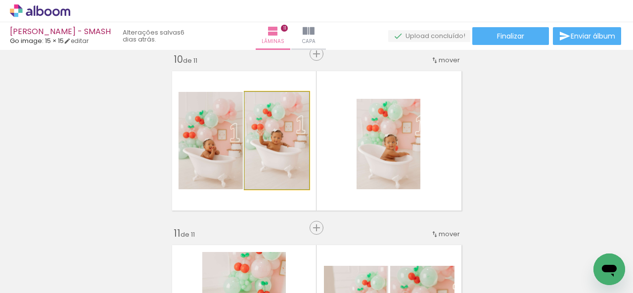
drag, startPoint x: 280, startPoint y: 148, endPoint x: 279, endPoint y: 154, distance: 6.6
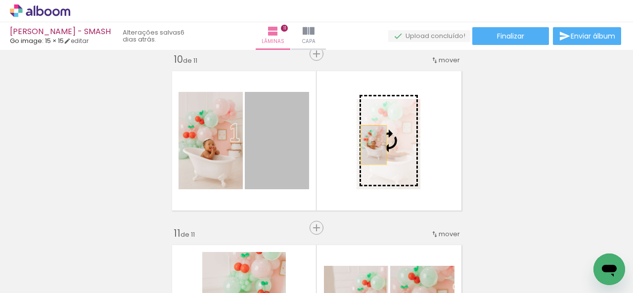
drag, startPoint x: 281, startPoint y: 143, endPoint x: 377, endPoint y: 145, distance: 96.0
click at [0, 0] on slot at bounding box center [0, 0] width 0 height 0
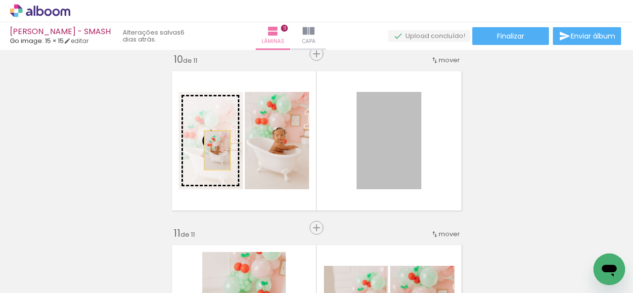
drag, startPoint x: 379, startPoint y: 157, endPoint x: 213, endPoint y: 150, distance: 165.9
click at [0, 0] on slot at bounding box center [0, 0] width 0 height 0
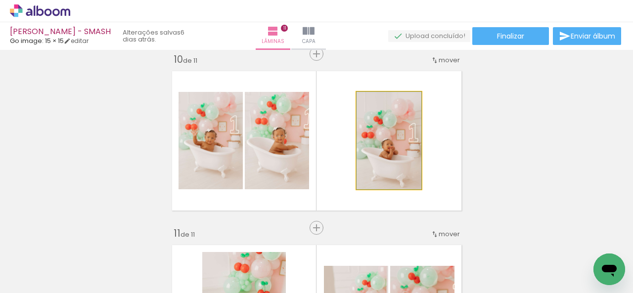
click at [374, 101] on div at bounding box center [378, 102] width 9 height 9
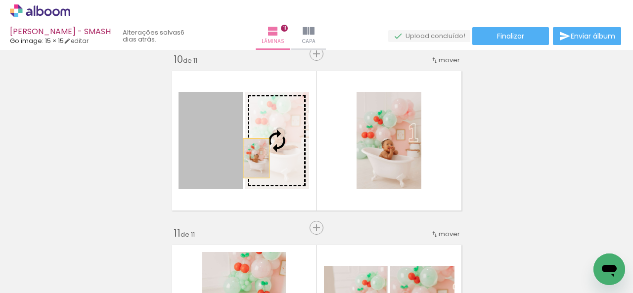
drag, startPoint x: 227, startPoint y: 160, endPoint x: 262, endPoint y: 154, distance: 35.6
click at [0, 0] on slot at bounding box center [0, 0] width 0 height 0
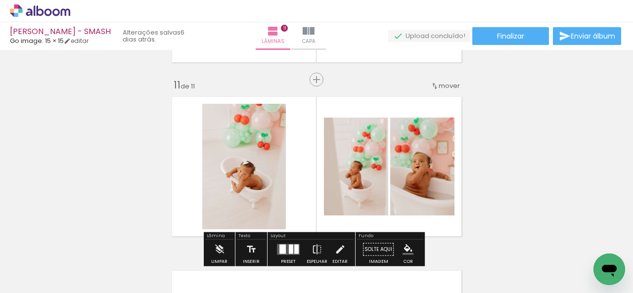
scroll to position [1778, 0]
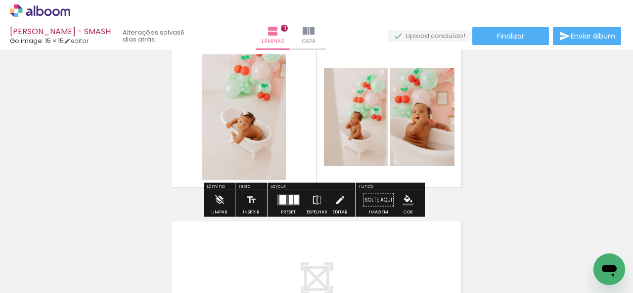
click at [289, 202] on div at bounding box center [291, 199] width 4 height 9
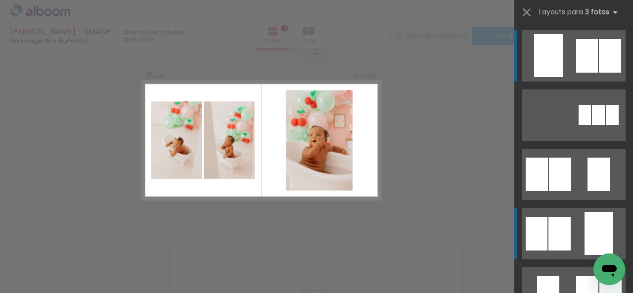
scroll to position [1754, 0]
click at [562, 216] on quentale-layouter at bounding box center [574, 233] width 104 height 51
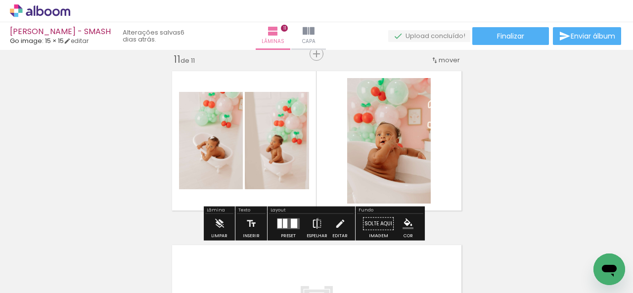
click at [316, 219] on iron-icon at bounding box center [317, 224] width 11 height 20
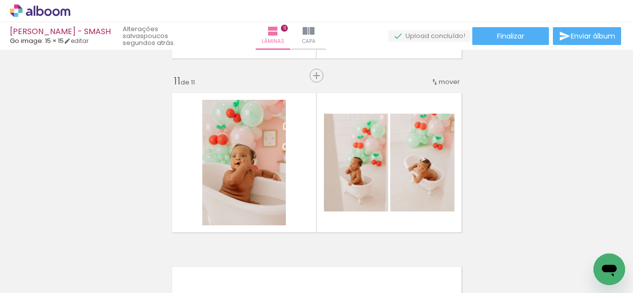
scroll to position [1732, 0]
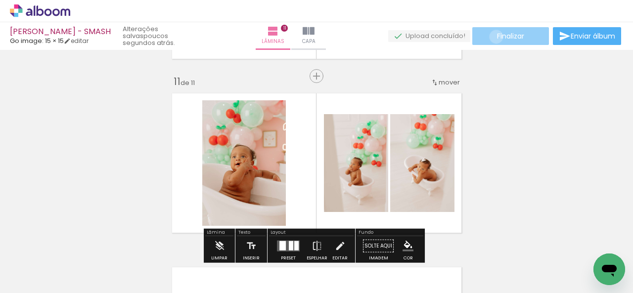
click at [493, 37] on paper-button "Finalizar" at bounding box center [511, 36] width 77 height 18
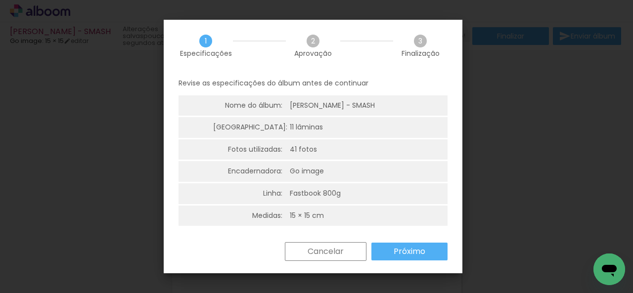
click at [384, 247] on paper-button "Próximo" at bounding box center [410, 252] width 76 height 18
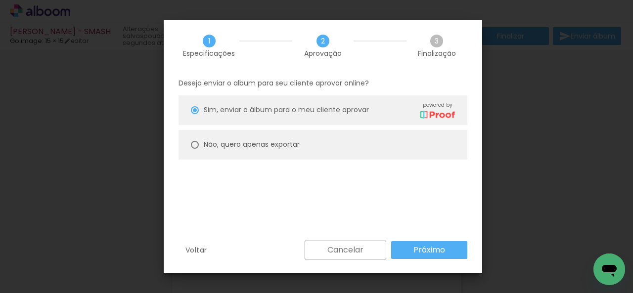
click at [0, 0] on slot "Não, quero apenas exportar" at bounding box center [0, 0] width 0 height 0
type paper-radio-button "on"
click at [0, 0] on slot "Próximo" at bounding box center [0, 0] width 0 height 0
type input "Alta, 300 DPI"
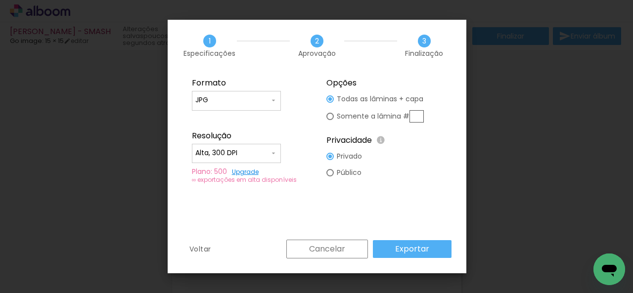
click at [0, 0] on slot "Exportar" at bounding box center [0, 0] width 0 height 0
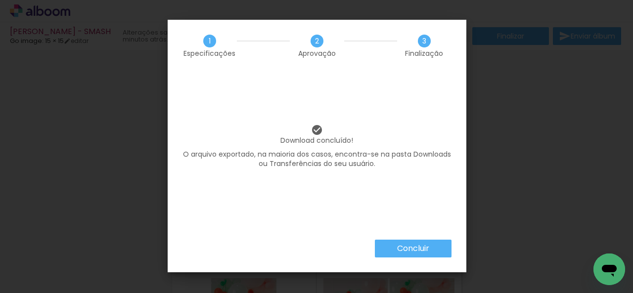
scroll to position [1732, 0]
click at [415, 239] on div "Download concluído! O arquivo exportado, na maioria dos casos, encontra-se na p…" at bounding box center [317, 156] width 299 height 168
click at [0, 0] on slot "Concluir" at bounding box center [0, 0] width 0 height 0
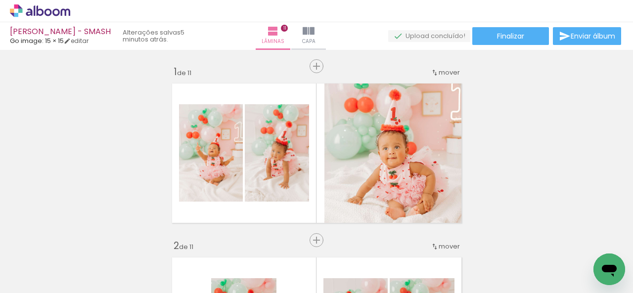
scroll to position [1732, 0]
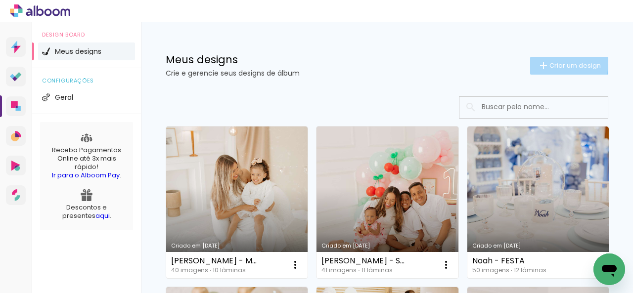
click at [540, 63] on iron-icon at bounding box center [544, 66] width 12 height 12
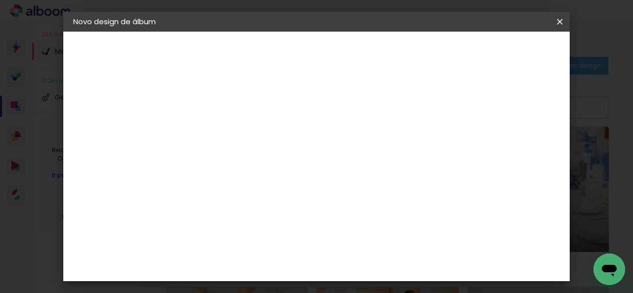
click at [235, 134] on input at bounding box center [235, 132] width 0 height 15
type input "l"
type input "Lorena - SMASH"
type paper-input "Lorena - SMASH"
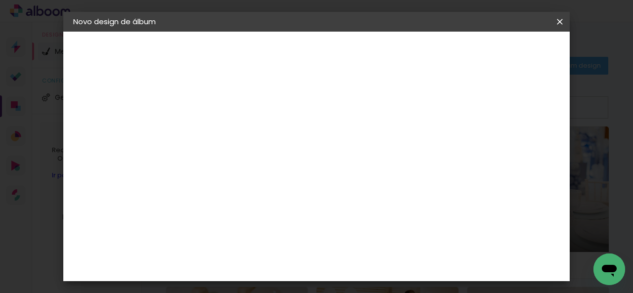
click at [337, 59] on paper-button "Avançar" at bounding box center [312, 52] width 49 height 17
click at [314, 170] on paper-input-container at bounding box center [260, 158] width 107 height 22
type input "go"
type paper-input "go"
click at [253, 224] on div "Go image" at bounding box center [241, 226] width 24 height 16
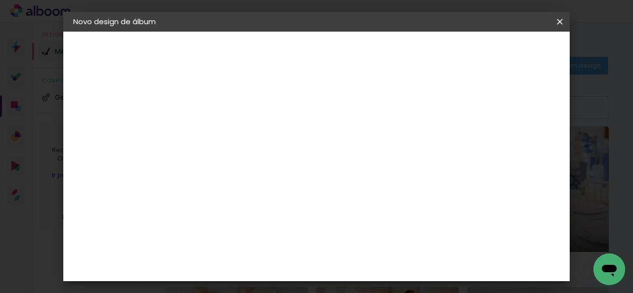
click at [394, 58] on paper-button "Avançar" at bounding box center [369, 52] width 49 height 17
click at [274, 169] on input "text" at bounding box center [254, 172] width 39 height 15
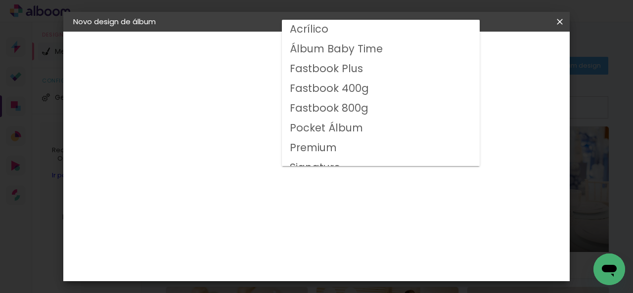
click at [0, 0] on slot "Fastbook 800g" at bounding box center [0, 0] width 0 height 0
type input "Fastbook 800g"
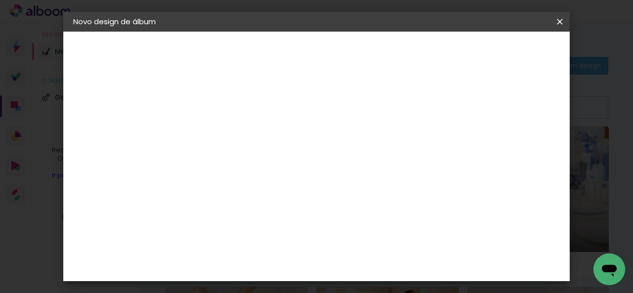
scroll to position [198, 0]
click at [302, 206] on span "15 × 15" at bounding box center [279, 219] width 46 height 26
click at [396, 50] on paper-button "Avançar" at bounding box center [372, 52] width 49 height 17
click at [370, 49] on span "Iniciar design" at bounding box center [358, 56] width 23 height 14
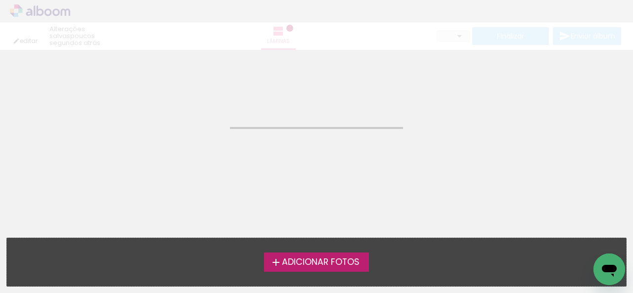
click at [281, 252] on div "Adicionar Fotos Solte suas fotos aqui..." at bounding box center [317, 263] width 620 height 48
click at [276, 257] on iron-icon at bounding box center [276, 263] width 12 height 12
click at [0, 0] on input "file" at bounding box center [0, 0] width 0 height 0
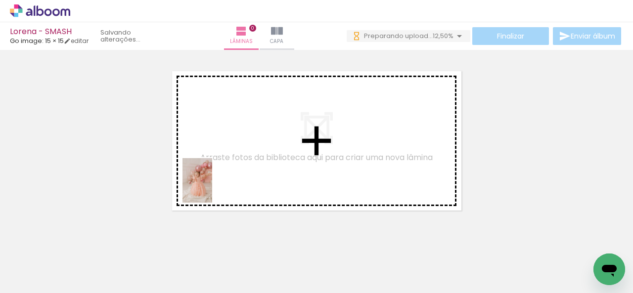
drag, startPoint x: 112, startPoint y: 256, endPoint x: 212, endPoint y: 188, distance: 121.2
click at [212, 188] on quentale-workspace at bounding box center [316, 146] width 633 height 293
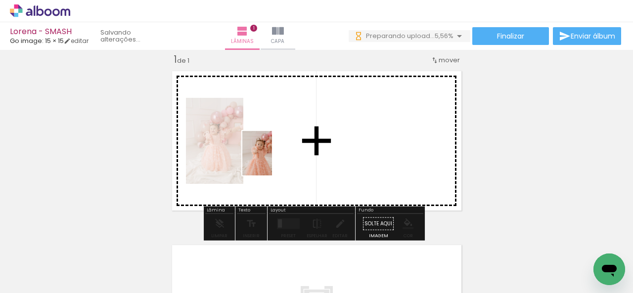
drag, startPoint x: 185, startPoint y: 248, endPoint x: 272, endPoint y: 161, distance: 123.5
click at [272, 161] on quentale-workspace at bounding box center [316, 146] width 633 height 293
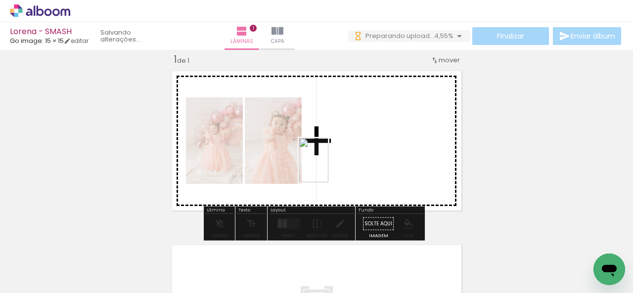
drag, startPoint x: 218, startPoint y: 271, endPoint x: 329, endPoint y: 168, distance: 152.0
click at [329, 168] on quentale-workspace at bounding box center [316, 146] width 633 height 293
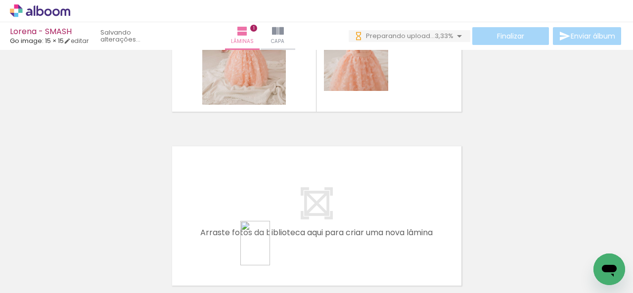
drag, startPoint x: 266, startPoint y: 243, endPoint x: 270, endPoint y: 251, distance: 9.1
click at [270, 251] on div at bounding box center [265, 260] width 33 height 49
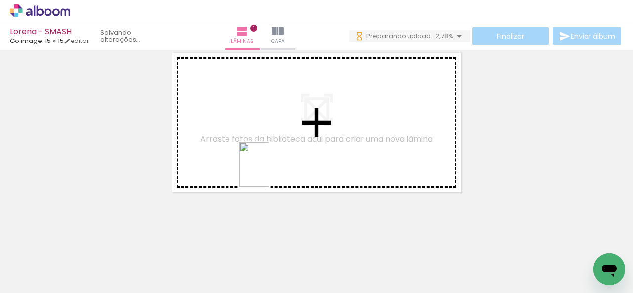
drag, startPoint x: 360, startPoint y: 248, endPoint x: 269, endPoint y: 172, distance: 118.4
click at [269, 172] on quentale-workspace at bounding box center [316, 146] width 633 height 293
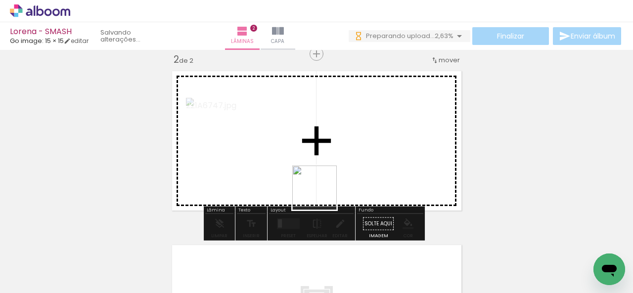
drag, startPoint x: 404, startPoint y: 243, endPoint x: 304, endPoint y: 239, distance: 100.0
click at [294, 176] on quentale-workspace at bounding box center [316, 146] width 633 height 293
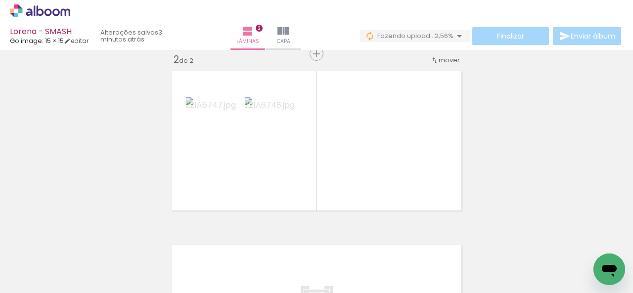
scroll to position [0, 160]
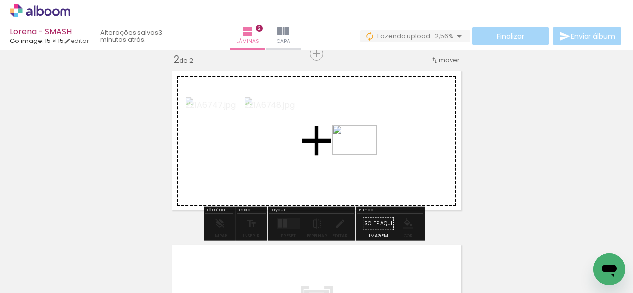
drag, startPoint x: 341, startPoint y: 261, endPoint x: 362, endPoint y: 155, distance: 108.0
click at [362, 155] on quentale-workspace at bounding box center [316, 146] width 633 height 293
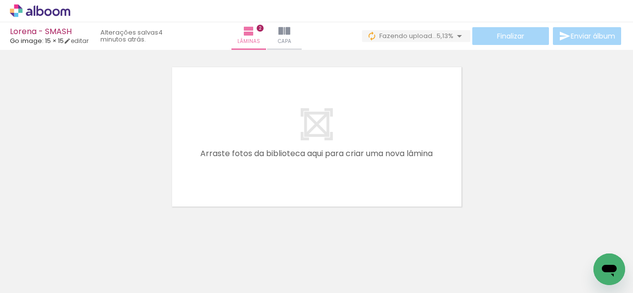
scroll to position [379, 0]
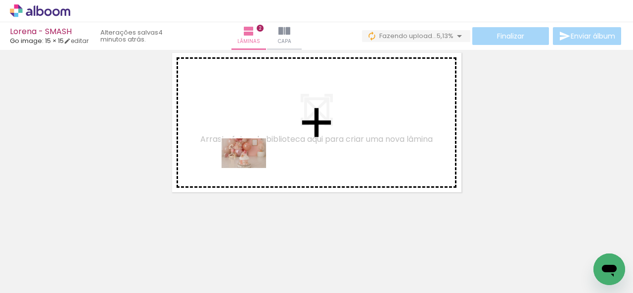
drag, startPoint x: 264, startPoint y: 253, endPoint x: 260, endPoint y: 183, distance: 69.9
click at [251, 168] on quentale-workspace at bounding box center [316, 146] width 633 height 293
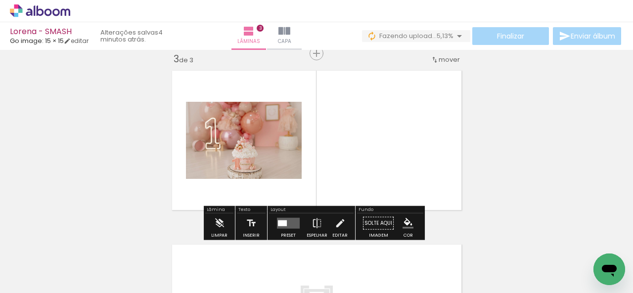
scroll to position [361, 0]
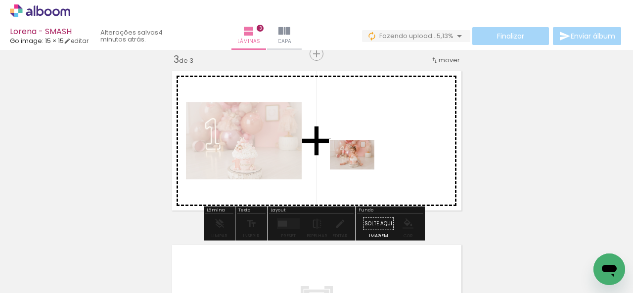
drag, startPoint x: 318, startPoint y: 261, endPoint x: 362, endPoint y: 167, distance: 103.8
click at [362, 167] on quentale-workspace at bounding box center [316, 146] width 633 height 293
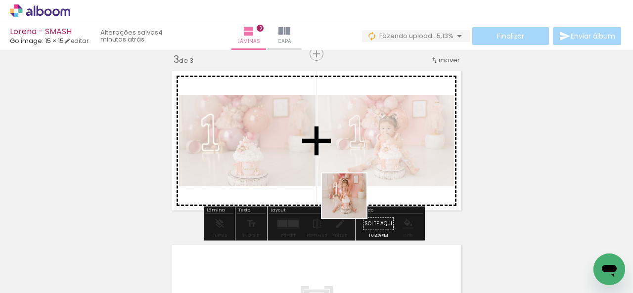
drag, startPoint x: 371, startPoint y: 268, endPoint x: 363, endPoint y: 235, distance: 33.7
click at [341, 175] on quentale-workspace at bounding box center [316, 146] width 633 height 293
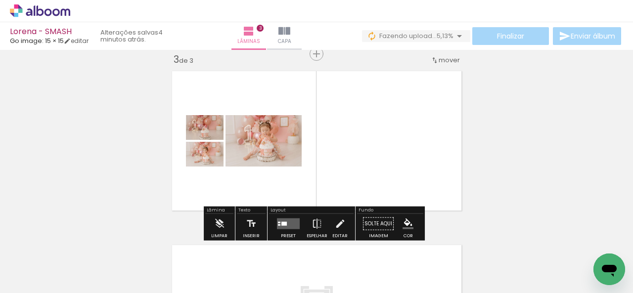
scroll to position [0, 1218]
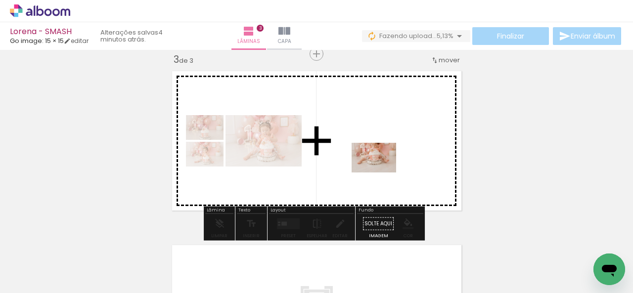
drag, startPoint x: 425, startPoint y: 252, endPoint x: 382, endPoint y: 173, distance: 90.1
click at [382, 173] on quentale-workspace at bounding box center [316, 146] width 633 height 293
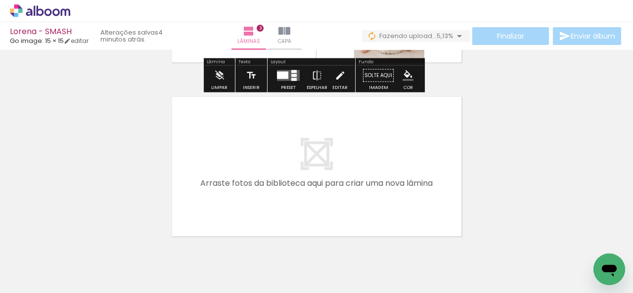
drag, startPoint x: 372, startPoint y: 259, endPoint x: 357, endPoint y: 265, distance: 16.2
click at [311, 201] on quentale-workspace at bounding box center [316, 146] width 633 height 293
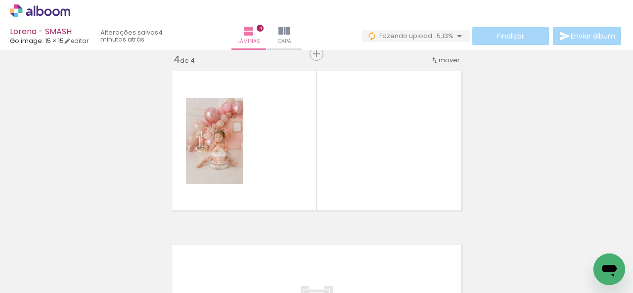
scroll to position [0, 1326]
drag, startPoint x: 359, startPoint y: 218, endPoint x: 338, endPoint y: 177, distance: 46.5
click at [333, 175] on quentale-workspace at bounding box center [316, 146] width 633 height 293
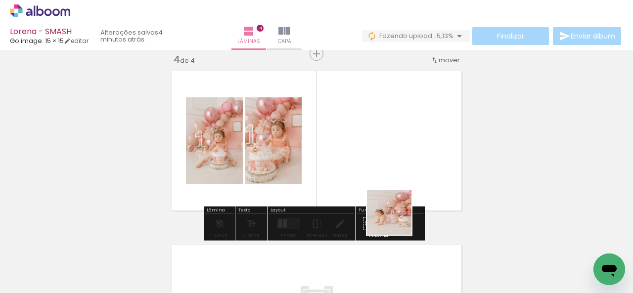
drag, startPoint x: 421, startPoint y: 240, endPoint x: 450, endPoint y: 242, distance: 29.8
click at [360, 168] on quentale-workspace at bounding box center [316, 146] width 633 height 293
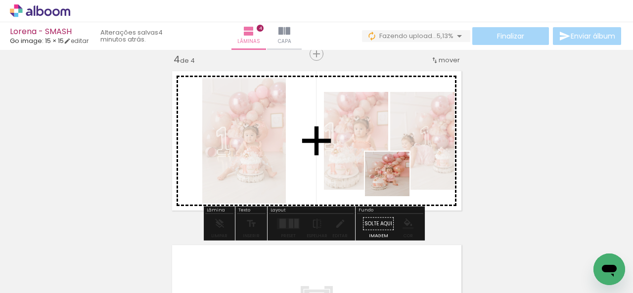
drag, startPoint x: 492, startPoint y: 261, endPoint x: 394, endPoint y: 181, distance: 127.0
click at [394, 181] on quentale-workspace at bounding box center [316, 146] width 633 height 293
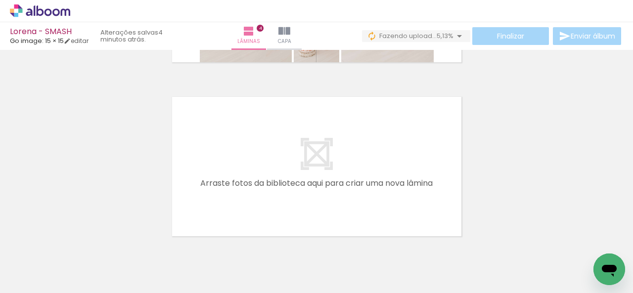
scroll to position [0, 1612]
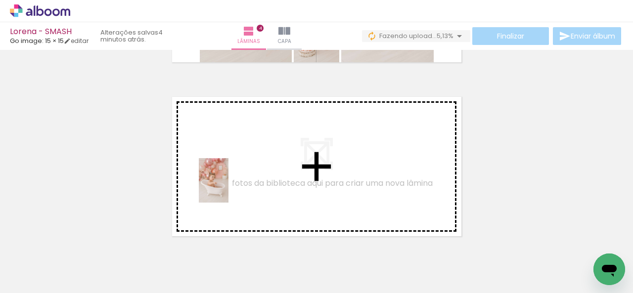
drag, startPoint x: 253, startPoint y: 232, endPoint x: 300, endPoint y: 248, distance: 49.3
click at [229, 188] on quentale-workspace at bounding box center [316, 146] width 633 height 293
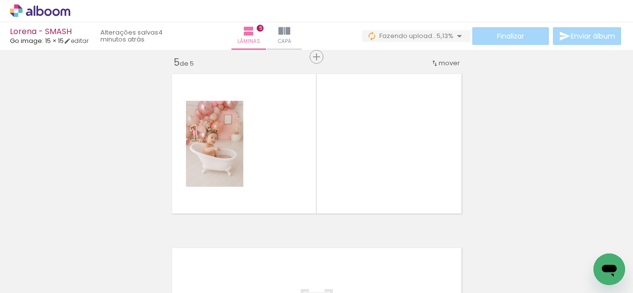
scroll to position [709, 0]
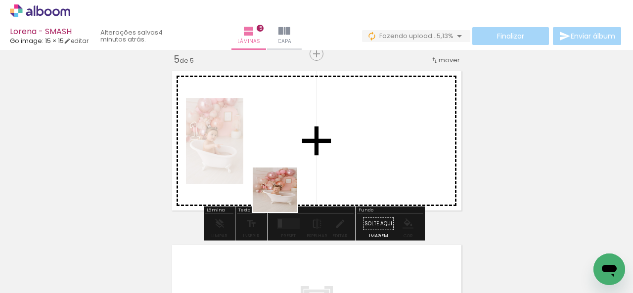
drag, startPoint x: 312, startPoint y: 254, endPoint x: 269, endPoint y: 172, distance: 92.1
click at [269, 172] on quentale-workspace at bounding box center [316, 146] width 633 height 293
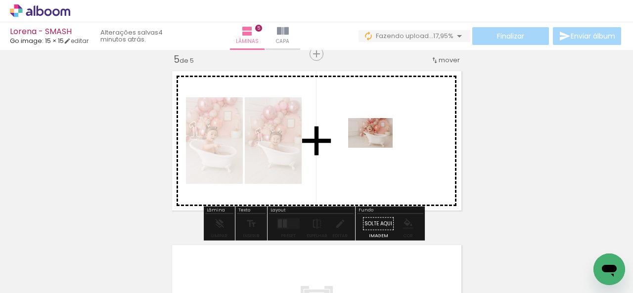
drag, startPoint x: 388, startPoint y: 268, endPoint x: 378, endPoint y: 148, distance: 120.6
click at [378, 148] on quentale-workspace at bounding box center [316, 146] width 633 height 293
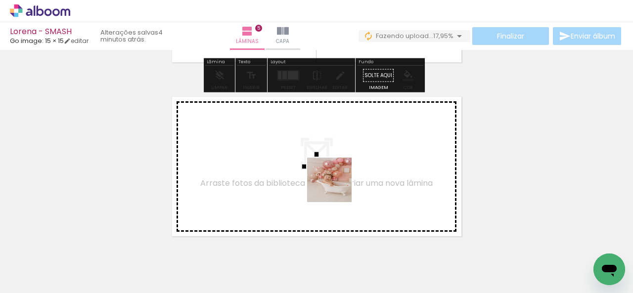
drag, startPoint x: 430, startPoint y: 261, endPoint x: 333, endPoint y: 185, distance: 124.1
click at [333, 185] on quentale-workspace at bounding box center [316, 146] width 633 height 293
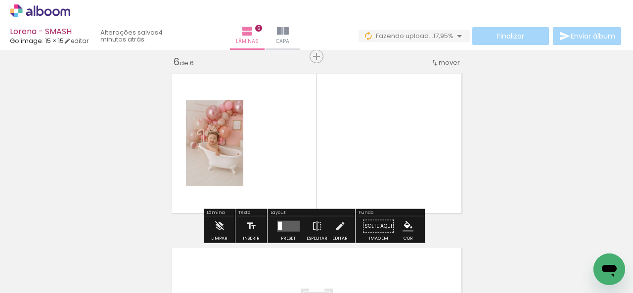
scroll to position [883, 0]
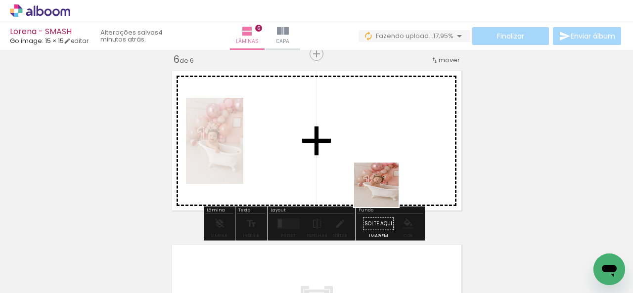
drag, startPoint x: 492, startPoint y: 265, endPoint x: 403, endPoint y: 199, distance: 110.7
click at [351, 172] on quentale-workspace at bounding box center [316, 146] width 633 height 293
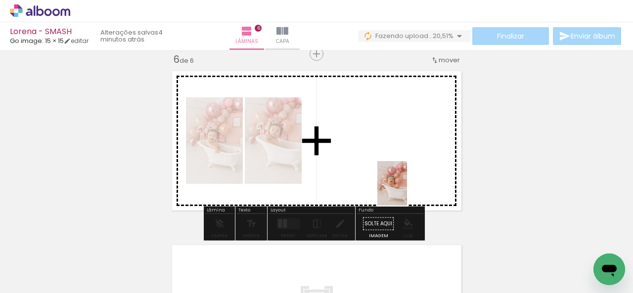
drag, startPoint x: 538, startPoint y: 264, endPoint x: 379, endPoint y: 178, distance: 180.9
click at [379, 178] on quentale-workspace at bounding box center [316, 146] width 633 height 293
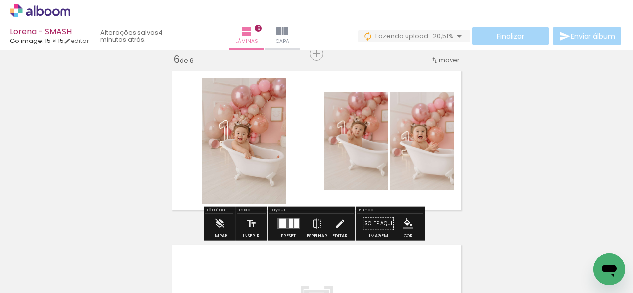
drag, startPoint x: 594, startPoint y: 267, endPoint x: 388, endPoint y: 161, distance: 231.5
click html
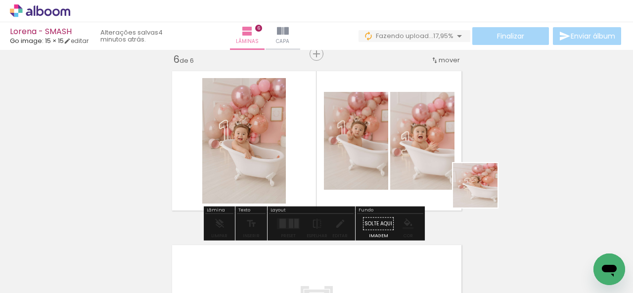
drag, startPoint x: 581, startPoint y: 245, endPoint x: 389, endPoint y: 149, distance: 214.5
click at [389, 149] on quentale-workspace at bounding box center [316, 146] width 633 height 293
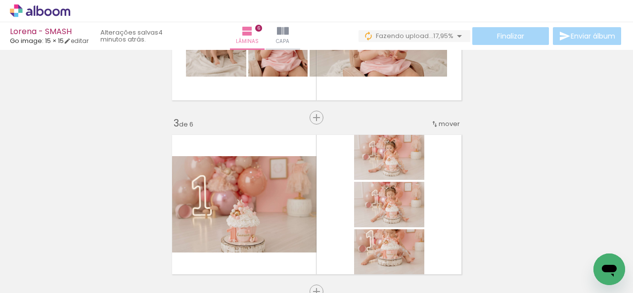
scroll to position [0, 993]
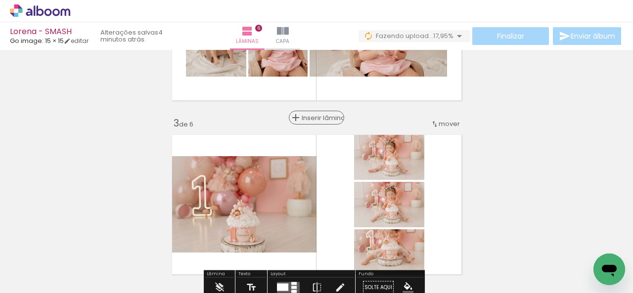
click at [315, 121] on span "Inserir lâmina" at bounding box center [321, 118] width 39 height 6
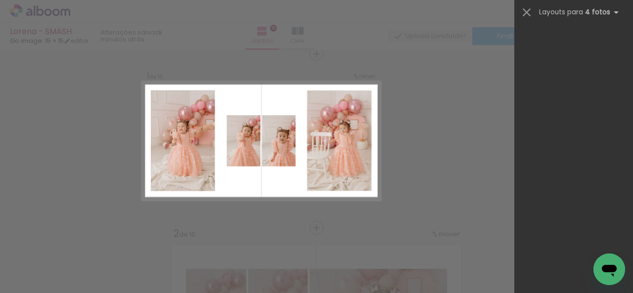
scroll to position [1604, 0]
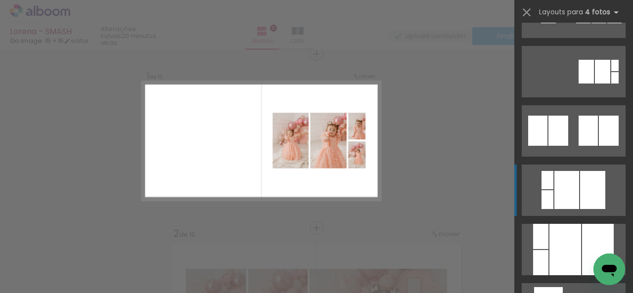
scroll to position [2069, 0]
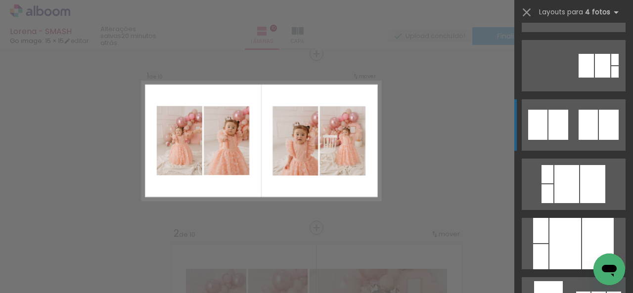
click at [550, 159] on quentale-layouter at bounding box center [574, 184] width 104 height 51
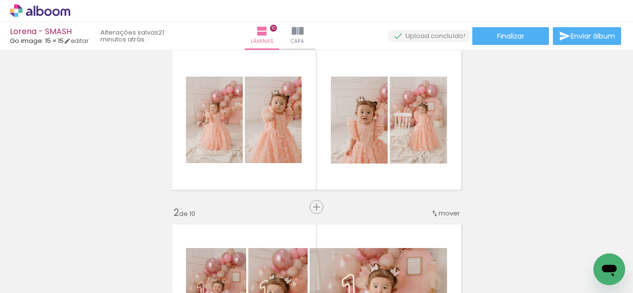
scroll to position [49, 0]
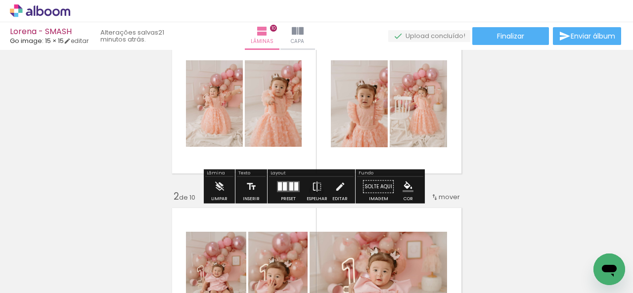
click at [295, 195] on div at bounding box center [288, 187] width 27 height 20
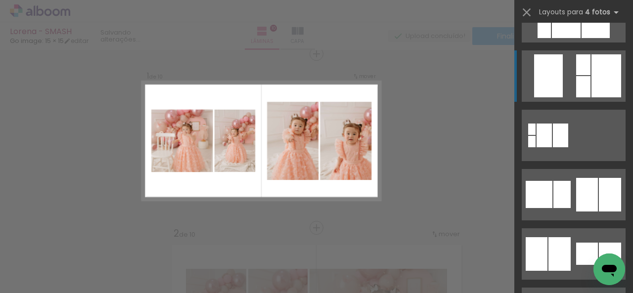
scroll to position [2534, 0]
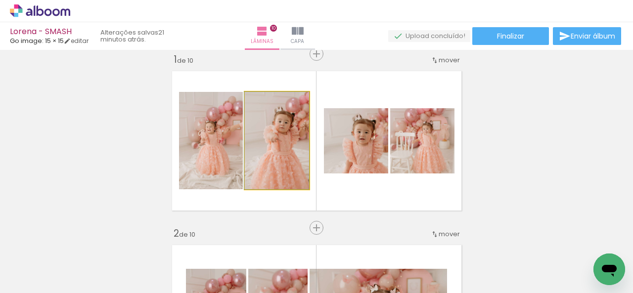
drag, startPoint x: 282, startPoint y: 161, endPoint x: 273, endPoint y: 161, distance: 9.4
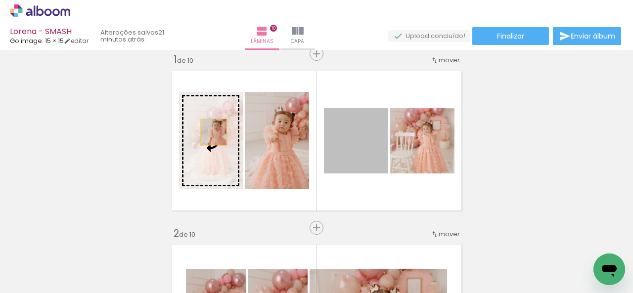
drag, startPoint x: 365, startPoint y: 166, endPoint x: 210, endPoint y: 132, distance: 159.1
click at [0, 0] on slot at bounding box center [0, 0] width 0 height 0
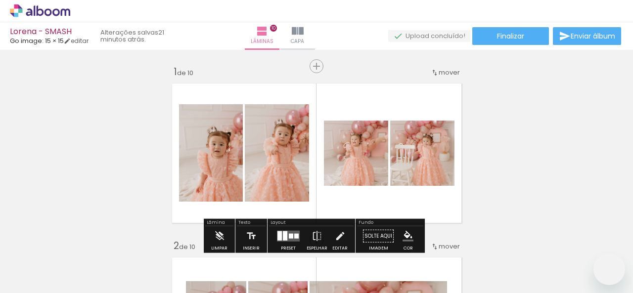
click at [0, 0] on slot at bounding box center [0, 0] width 0 height 0
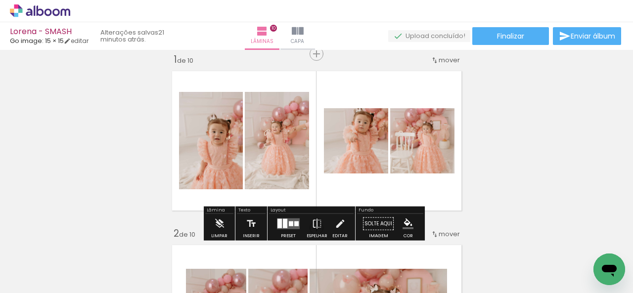
scroll to position [2534, 0]
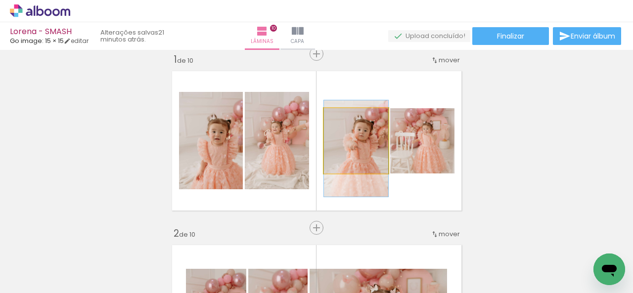
drag, startPoint x: 357, startPoint y: 162, endPoint x: 354, endPoint y: 170, distance: 8.5
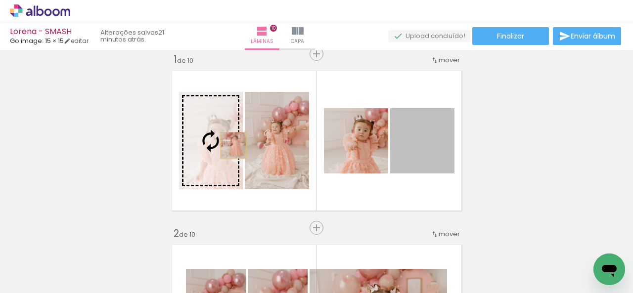
drag, startPoint x: 418, startPoint y: 155, endPoint x: 189, endPoint y: 155, distance: 229.6
click at [0, 0] on slot at bounding box center [0, 0] width 0 height 0
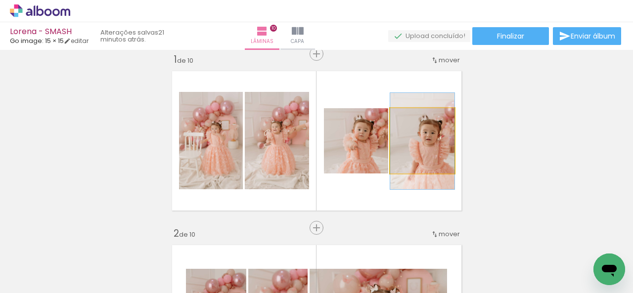
drag, startPoint x: 421, startPoint y: 161, endPoint x: 410, endPoint y: 161, distance: 10.9
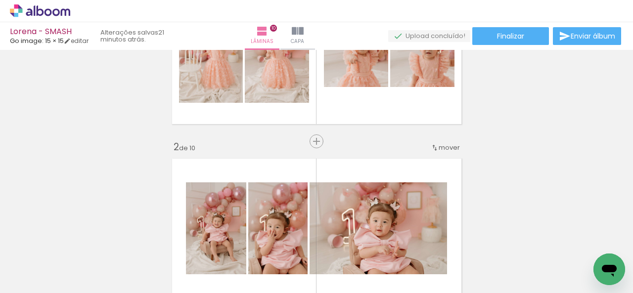
scroll to position [49, 0]
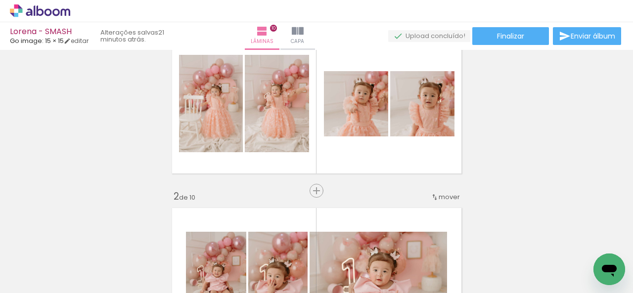
click at [439, 195] on span "mover" at bounding box center [449, 197] width 21 height 9
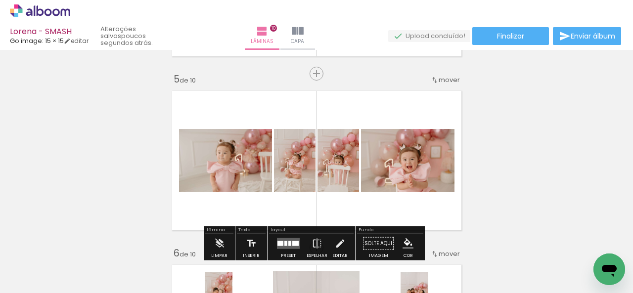
scroll to position [693, 0]
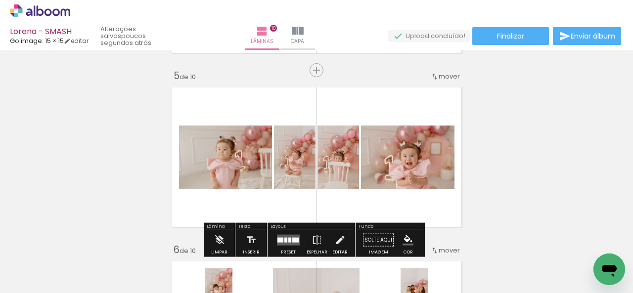
click at [81, 291] on iron-horizontal-list at bounding box center [71, 263] width 20 height 62
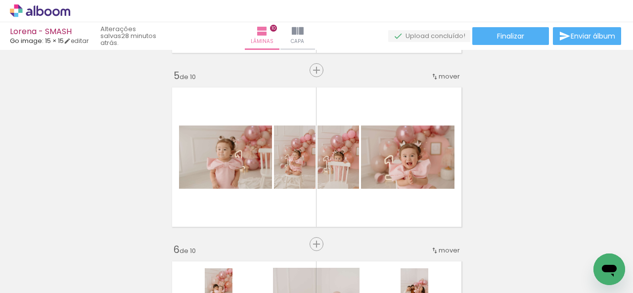
scroll to position [2534, 0]
